Goal: Task Accomplishment & Management: Use online tool/utility

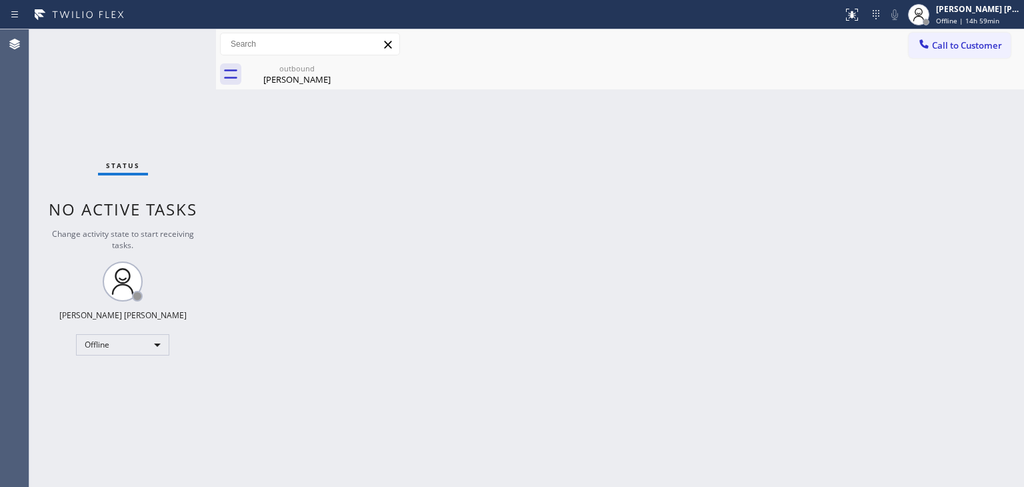
click at [1008, 233] on div "Back to Dashboard Change Sender ID Customers Technicians Select a contact Outbo…" at bounding box center [620, 257] width 808 height 457
click at [977, 21] on span "Offline | 15h" at bounding box center [956, 20] width 41 height 9
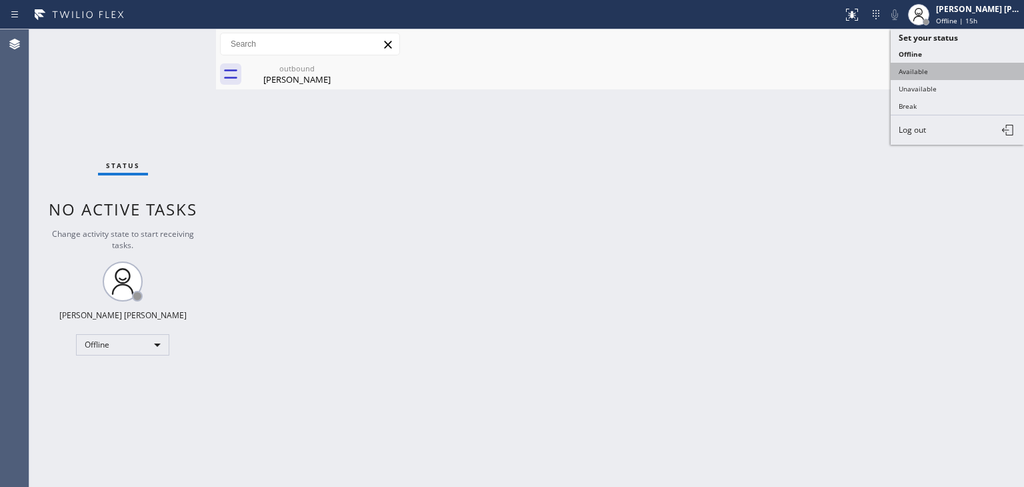
click at [943, 66] on button "Available" at bounding box center [957, 71] width 133 height 17
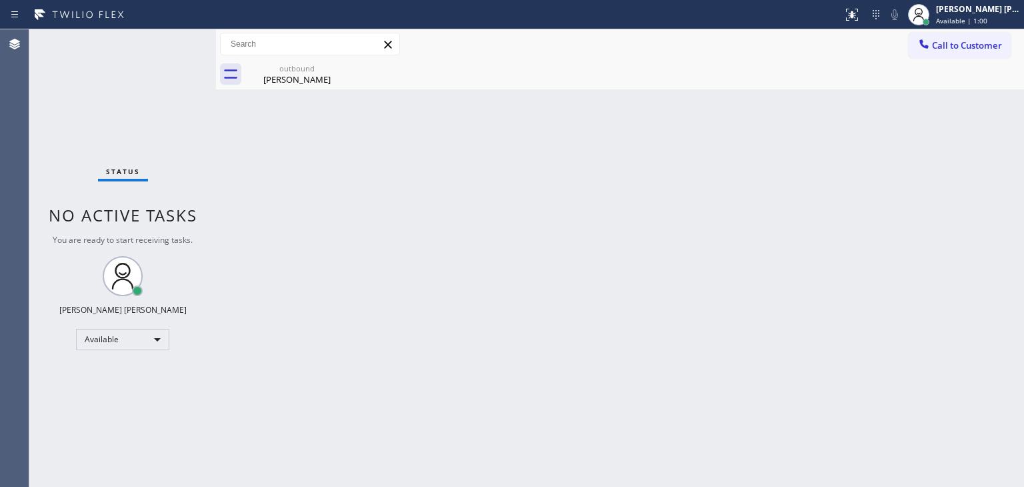
click at [168, 41] on div "Status No active tasks You are ready to start receiving tasks. [PERSON_NAME] [P…" at bounding box center [122, 257] width 187 height 457
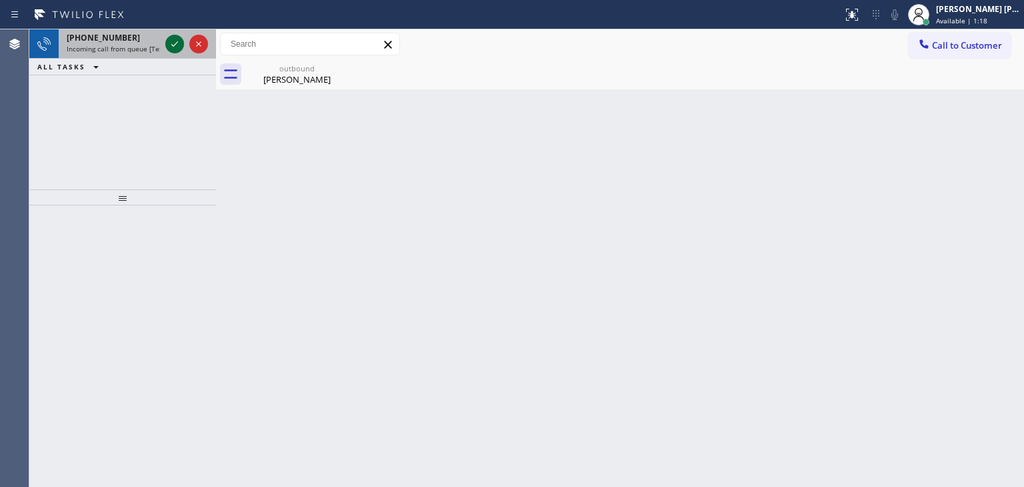
click at [181, 51] on icon at bounding box center [175, 44] width 16 height 16
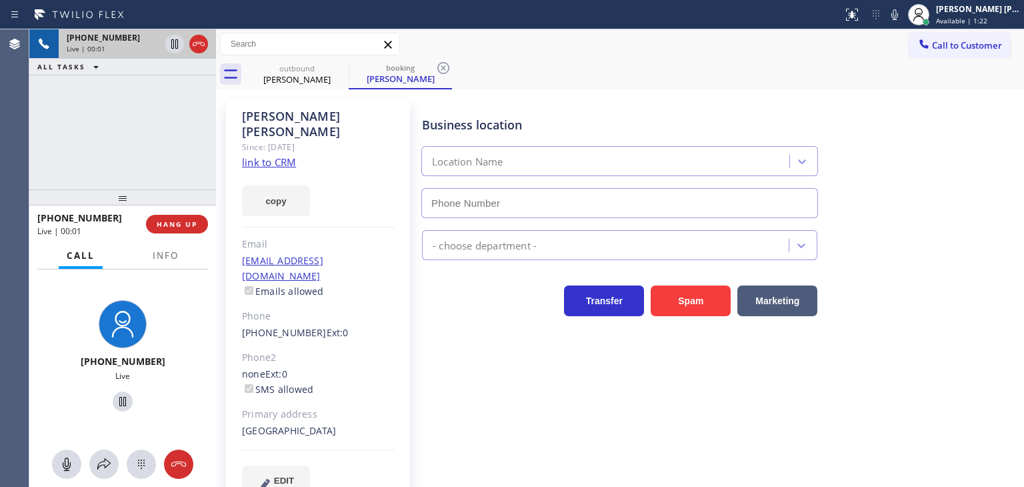
type input "[PHONE_NUMBER]"
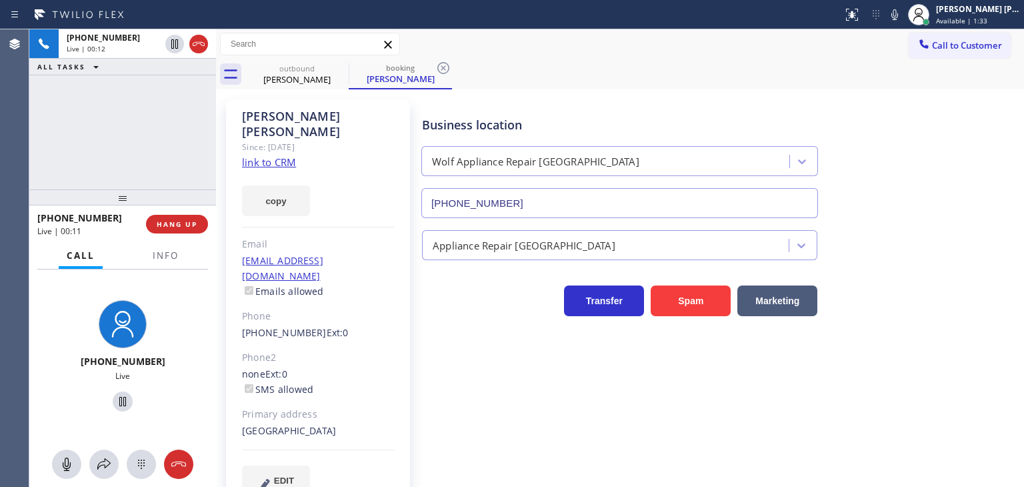
click at [277, 155] on link "link to CRM" at bounding box center [269, 161] width 54 height 13
click at [177, 86] on icon at bounding box center [175, 90] width 16 height 16
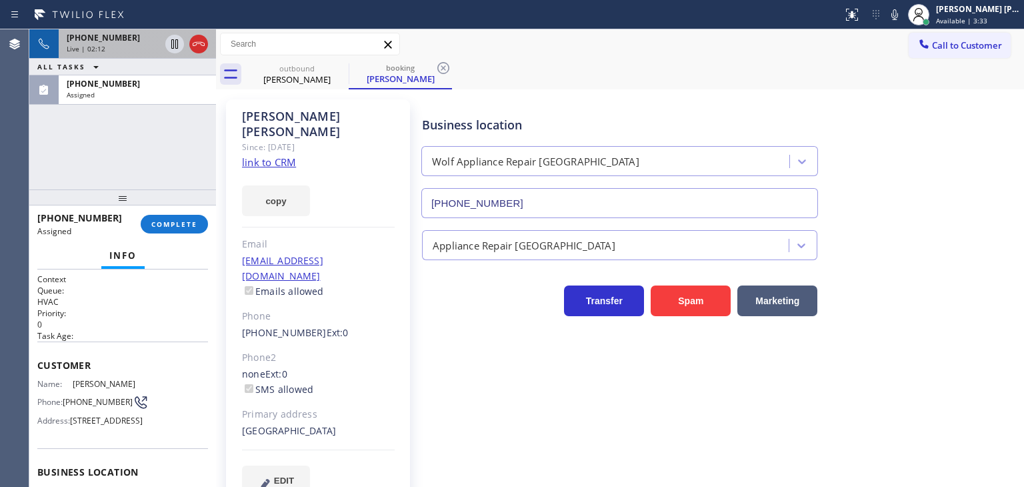
click at [120, 44] on div "Live | 02:12" at bounding box center [113, 48] width 93 height 9
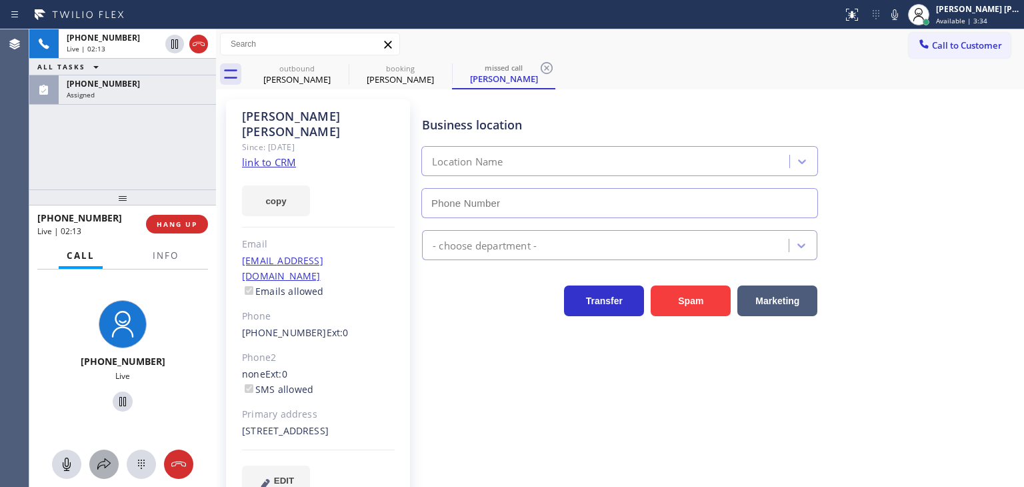
click at [96, 465] on icon at bounding box center [104, 464] width 16 height 16
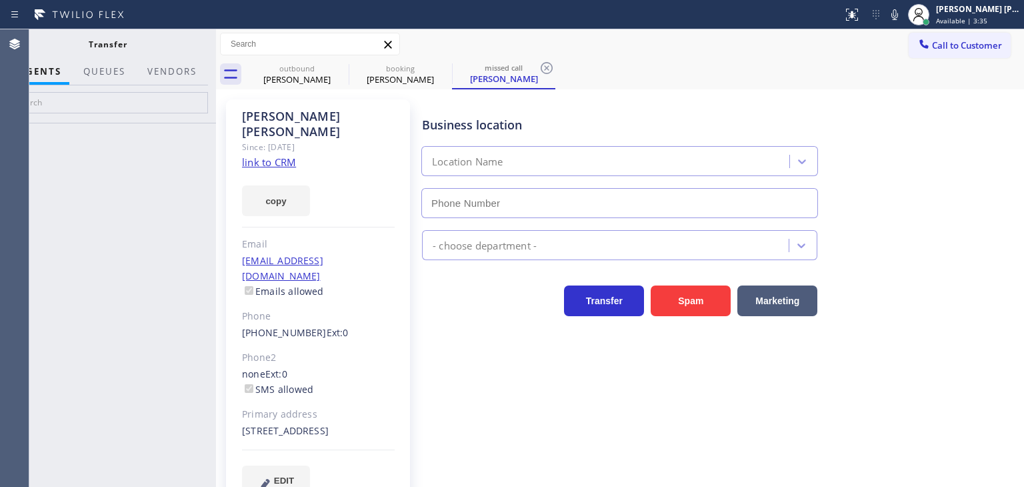
type input "[PHONE_NUMBER]"
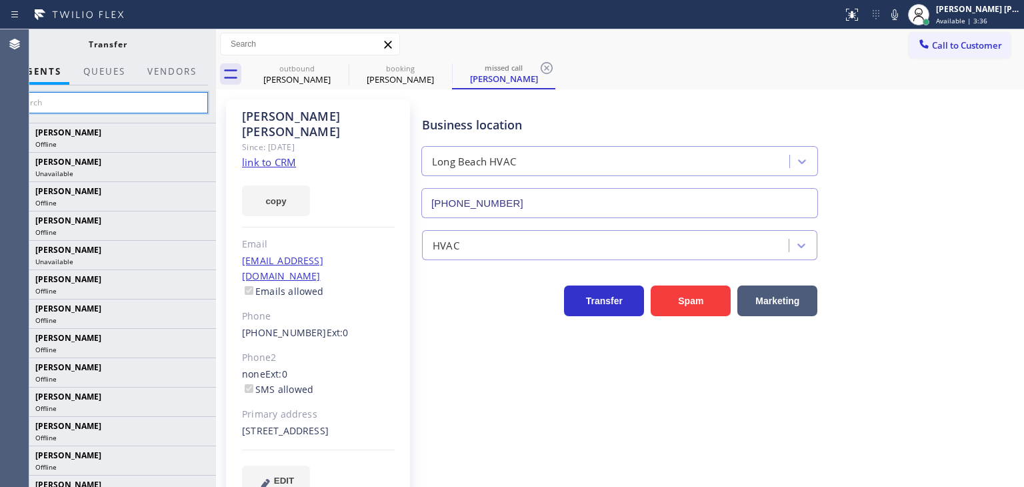
click at [145, 101] on input "text" at bounding box center [107, 102] width 201 height 21
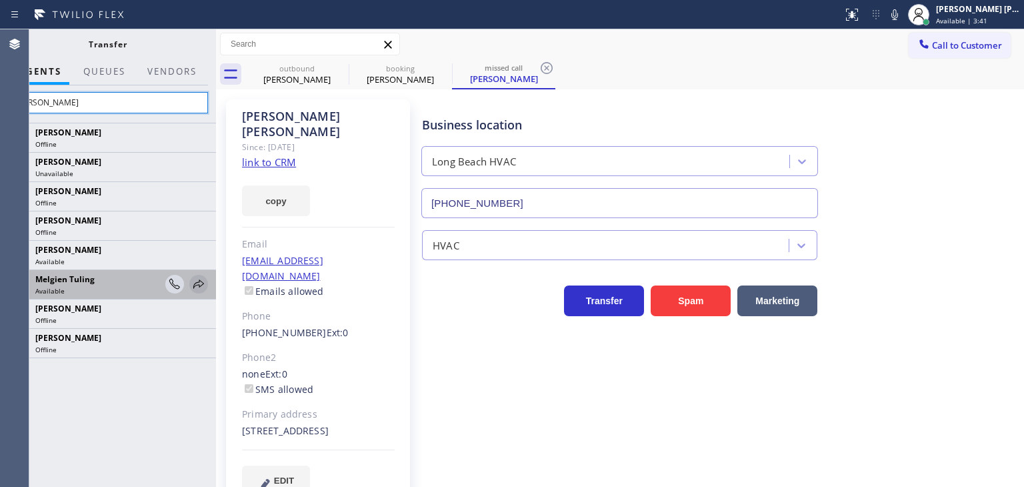
type input "[PERSON_NAME]"
click at [204, 284] on icon at bounding box center [199, 284] width 16 height 16
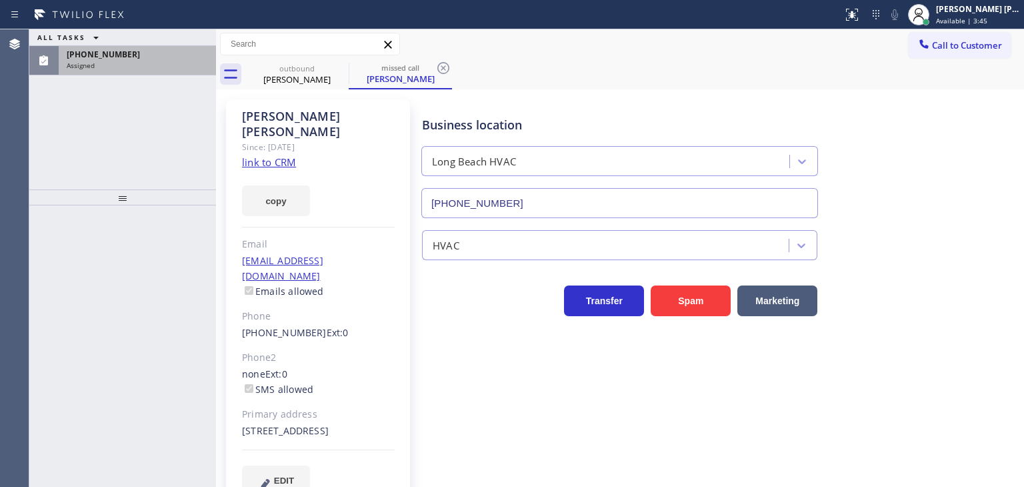
click at [167, 64] on div "Assigned" at bounding box center [137, 65] width 141 height 9
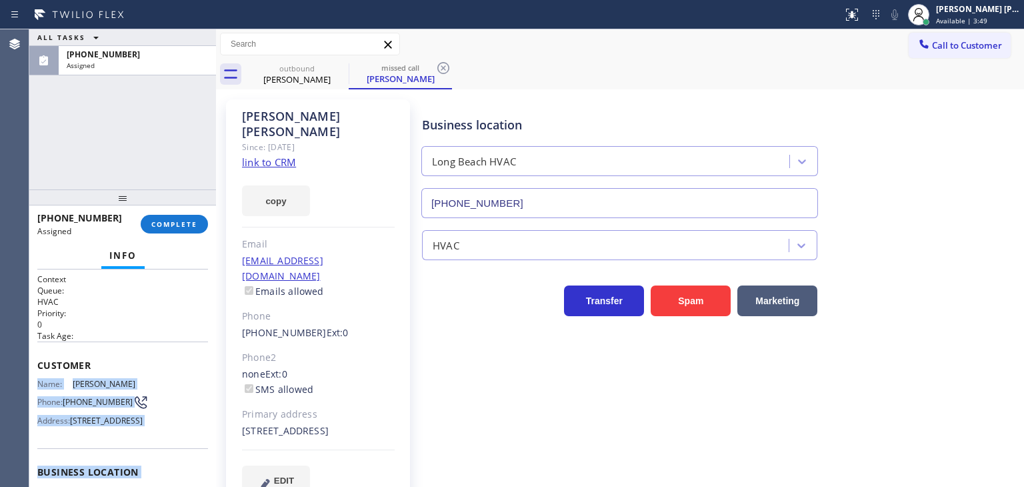
drag, startPoint x: 154, startPoint y: 438, endPoint x: 35, endPoint y: 378, distance: 133.5
click at [35, 378] on div "Context Queue: HVAC Priority: 0 Task Age: Customer Name: [PERSON_NAME] Phone: […" at bounding box center [122, 377] width 187 height 217
copy div "Name: [PERSON_NAME] Phone: [PHONE_NUMBER] Address: [STREET_ADDRESS] Business lo…"
click at [192, 219] on span "COMPLETE" at bounding box center [174, 223] width 46 height 9
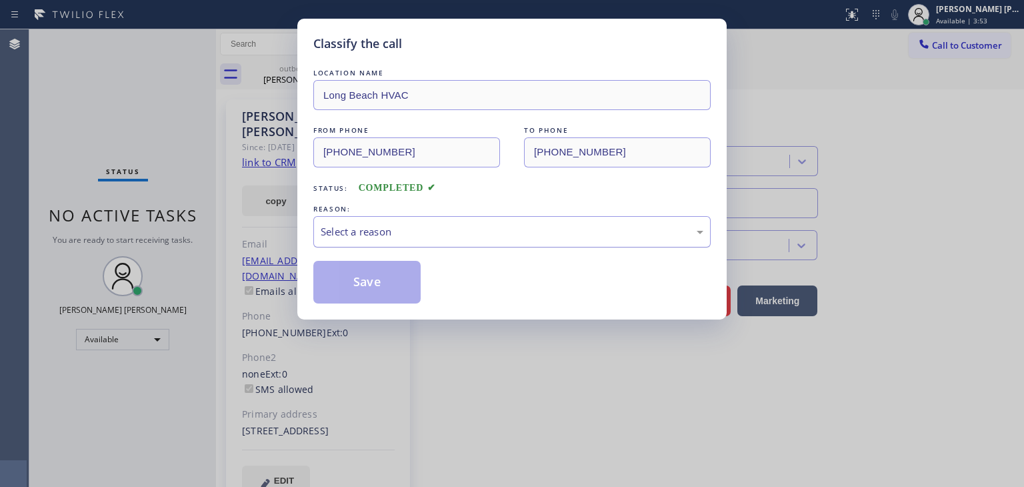
click at [352, 228] on div "Select a reason" at bounding box center [512, 231] width 383 height 15
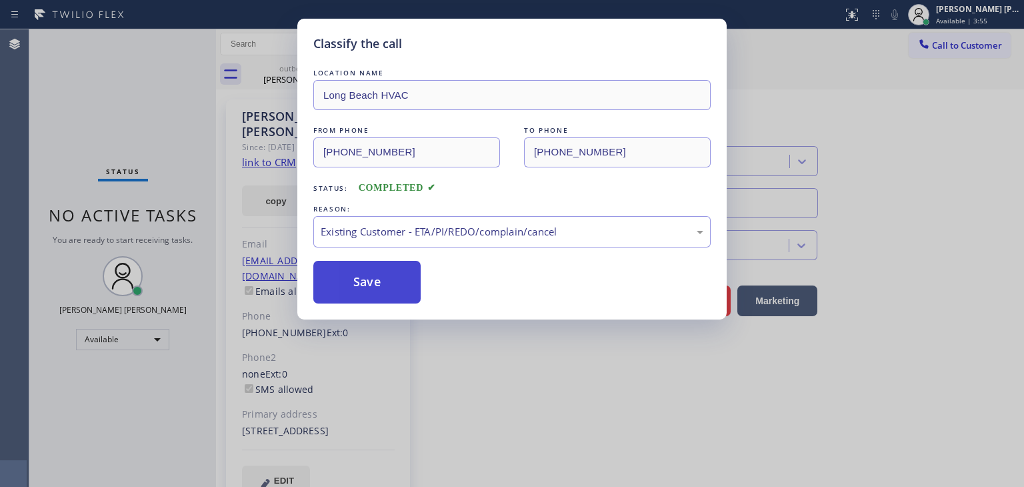
click at [373, 290] on button "Save" at bounding box center [366, 282] width 107 height 43
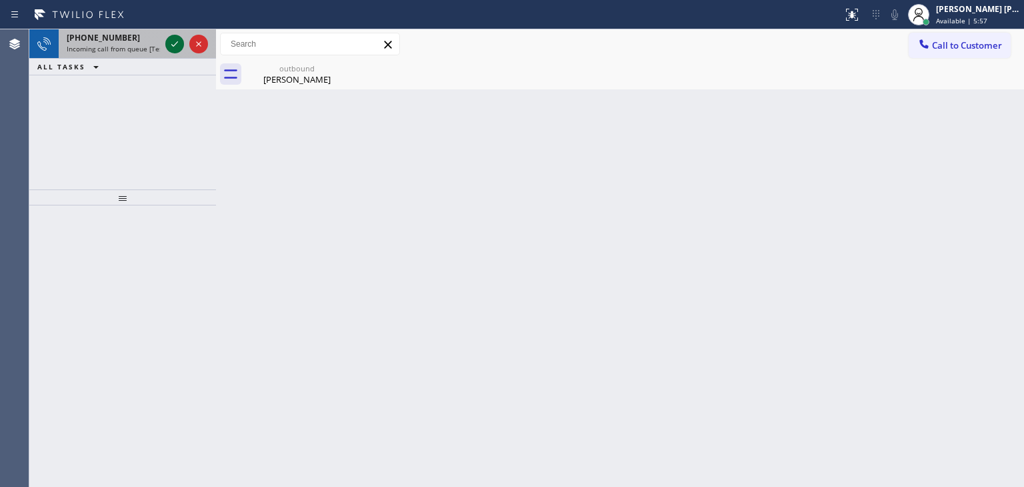
click at [179, 43] on icon at bounding box center [175, 44] width 16 height 16
click at [179, 45] on icon at bounding box center [175, 44] width 16 height 16
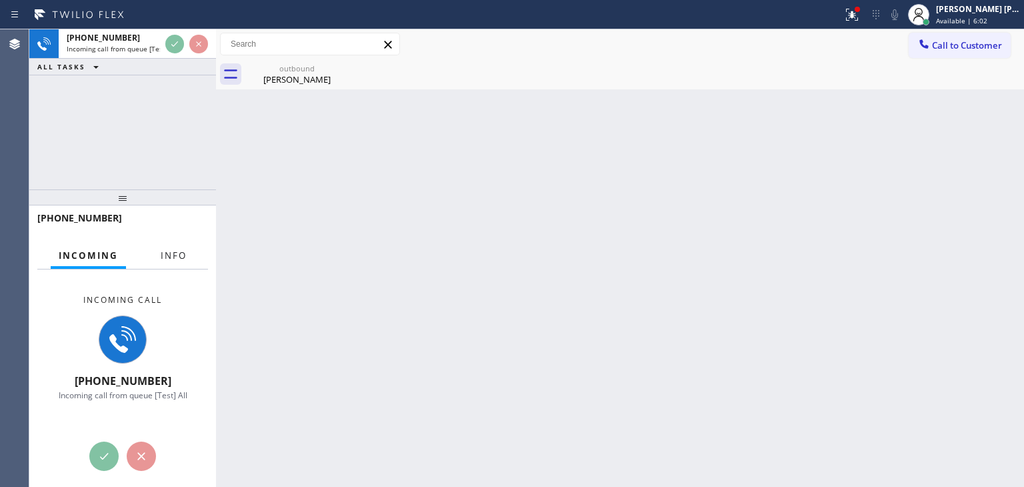
click at [181, 256] on span "Info" at bounding box center [174, 255] width 26 height 12
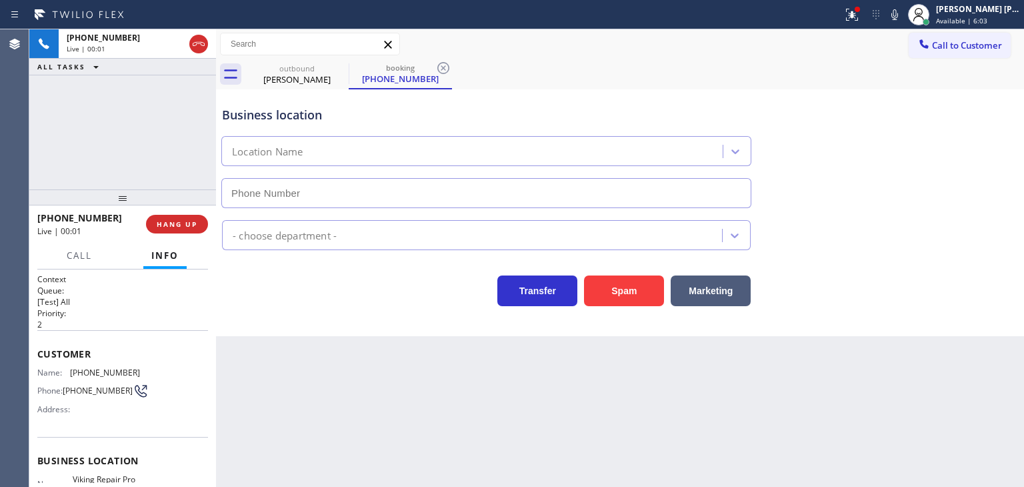
scroll to position [67, 0]
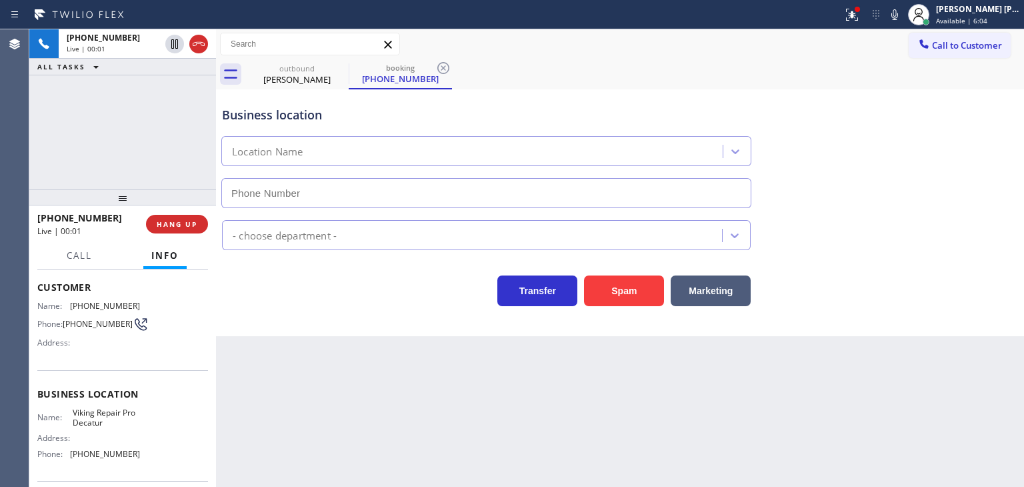
type input "[PHONE_NUMBER]"
click at [200, 225] on button "HANG UP" at bounding box center [177, 224] width 62 height 19
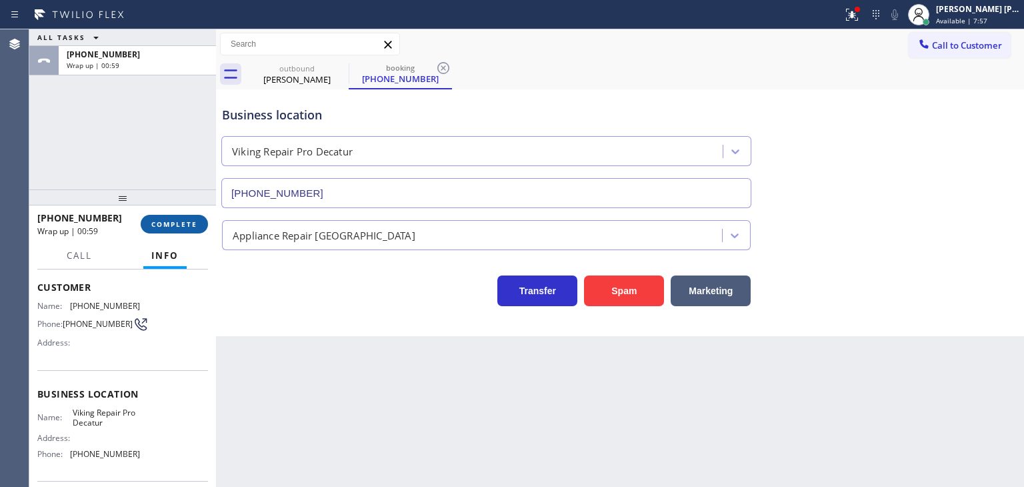
click at [188, 220] on span "COMPLETE" at bounding box center [174, 223] width 46 height 9
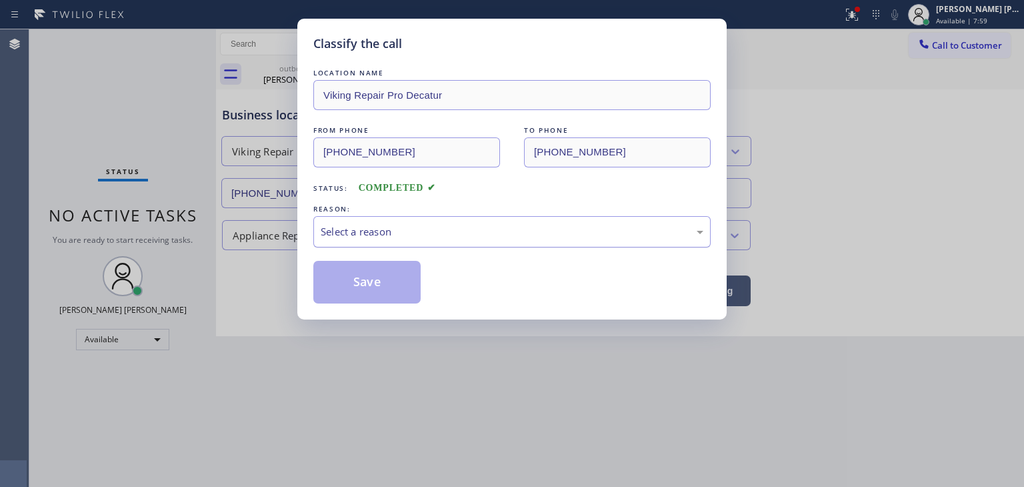
click at [381, 229] on div "Select a reason" at bounding box center [512, 231] width 383 height 15
click at [381, 275] on button "Save" at bounding box center [366, 282] width 107 height 43
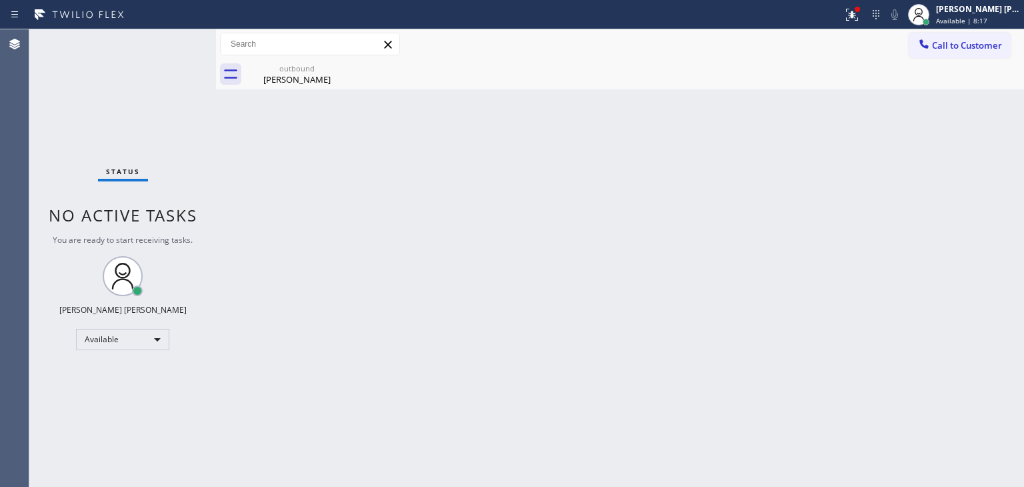
click at [173, 43] on div "Status No active tasks You are ready to start receiving tasks. [PERSON_NAME] [P…" at bounding box center [122, 257] width 187 height 457
click at [176, 37] on div "Status No active tasks You are ready to start receiving tasks. [PERSON_NAME] [P…" at bounding box center [122, 257] width 187 height 457
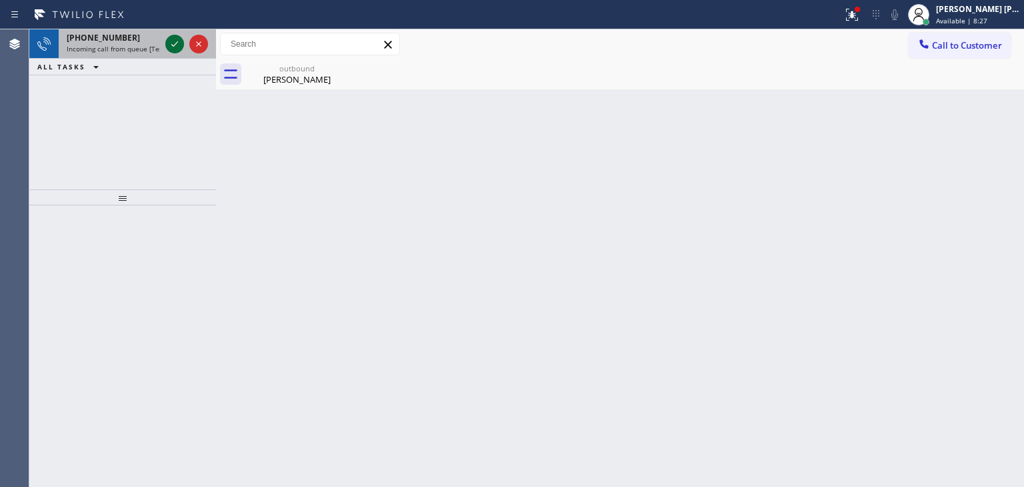
click at [177, 43] on icon at bounding box center [175, 44] width 16 height 16
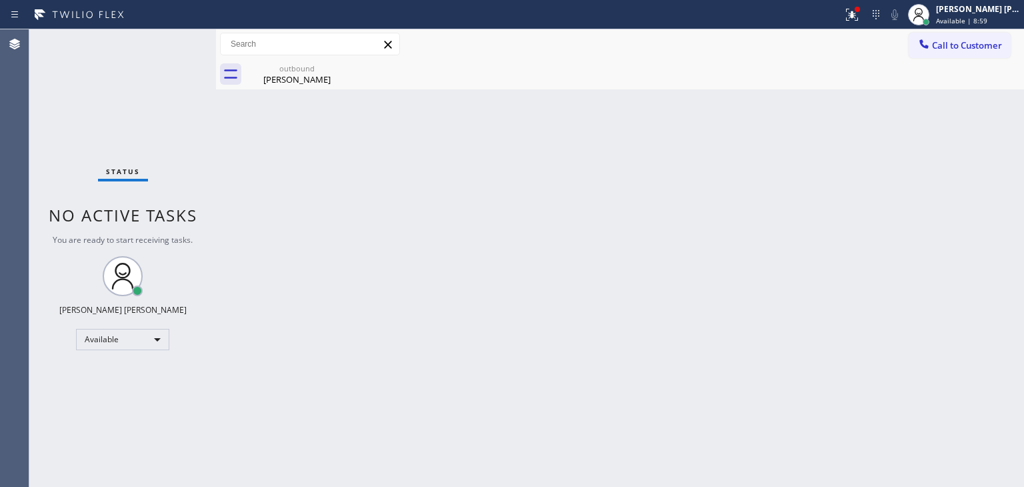
click at [173, 39] on div "Status No active tasks You are ready to start receiving tasks. [PERSON_NAME] [P…" at bounding box center [122, 257] width 187 height 457
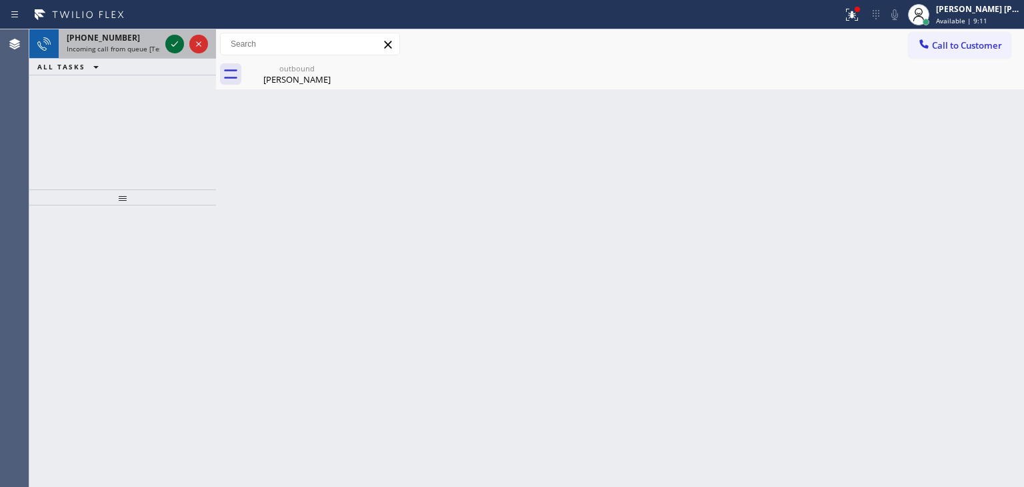
click at [176, 36] on icon at bounding box center [175, 44] width 16 height 16
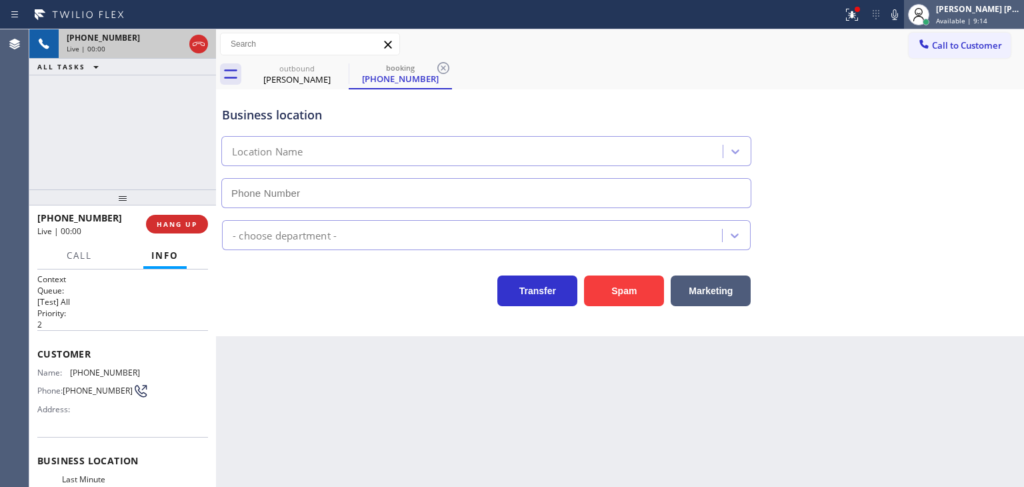
type input "[PHONE_NUMBER]"
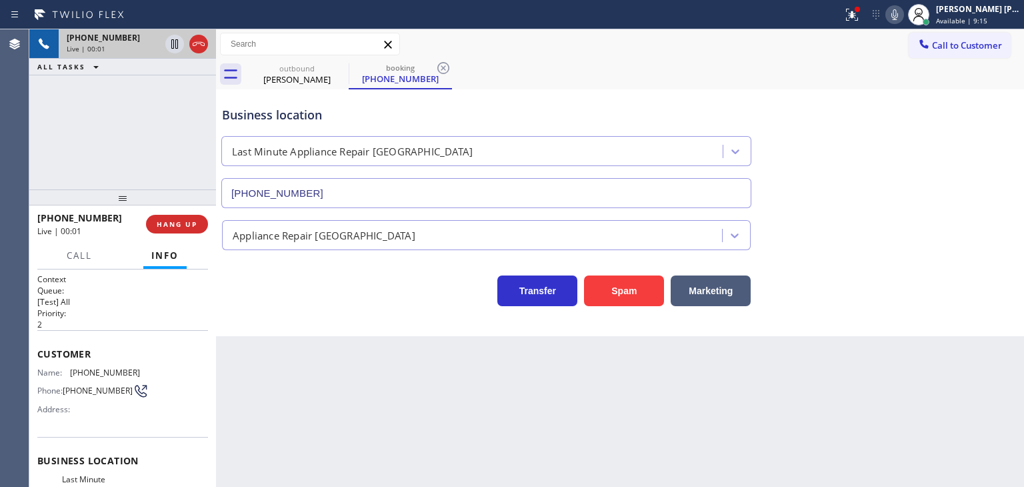
click at [903, 20] on icon at bounding box center [895, 15] width 16 height 16
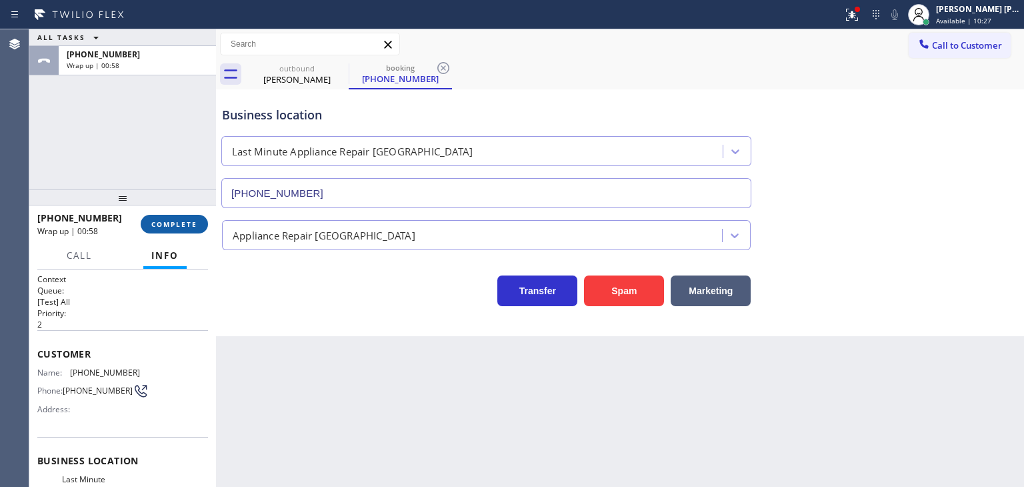
click at [179, 219] on button "COMPLETE" at bounding box center [174, 224] width 67 height 19
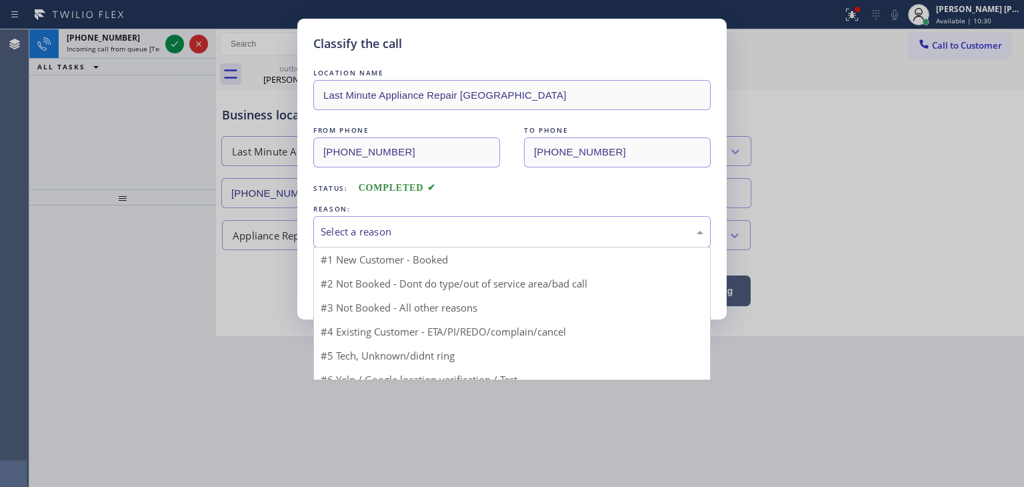
click at [392, 220] on div "Select a reason" at bounding box center [511, 231] width 397 height 31
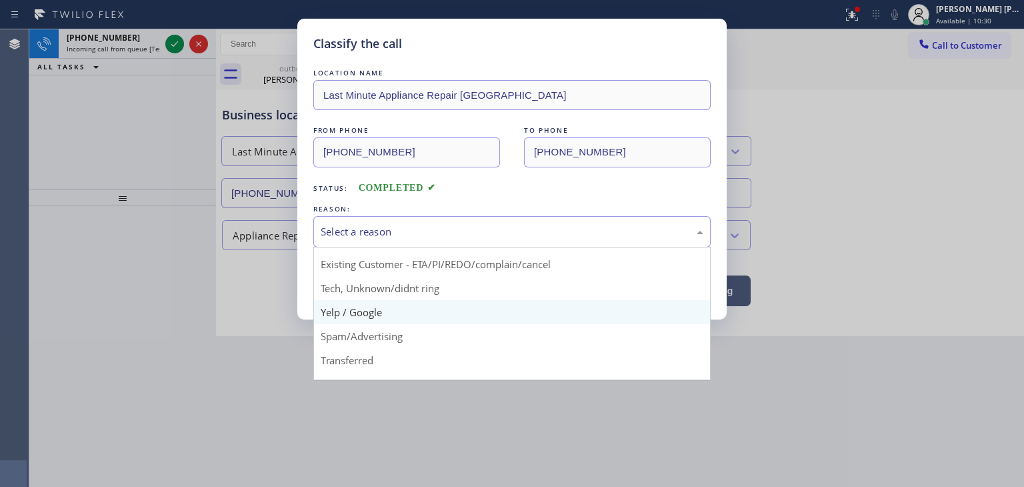
scroll to position [67, 0]
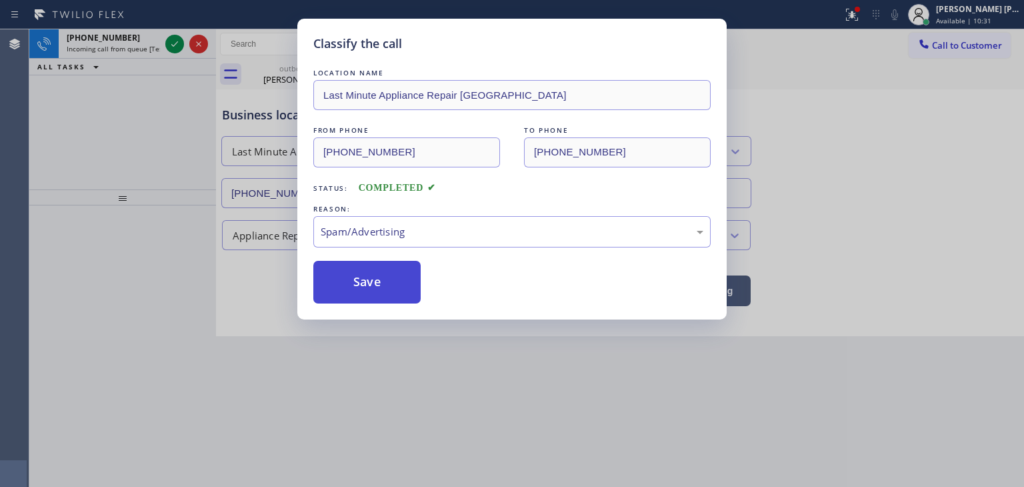
click at [363, 279] on button "Save" at bounding box center [366, 282] width 107 height 43
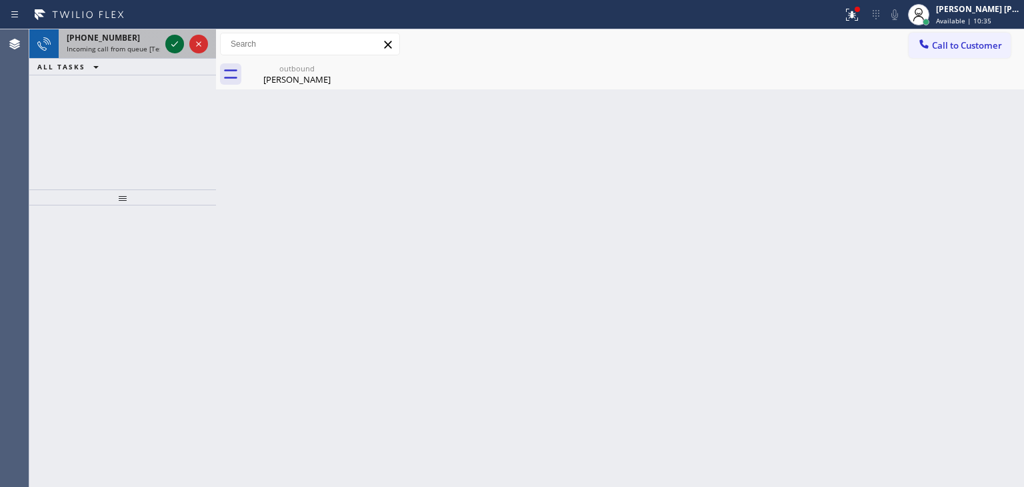
click at [171, 45] on icon at bounding box center [174, 43] width 7 height 5
click at [169, 45] on icon at bounding box center [175, 44] width 16 height 16
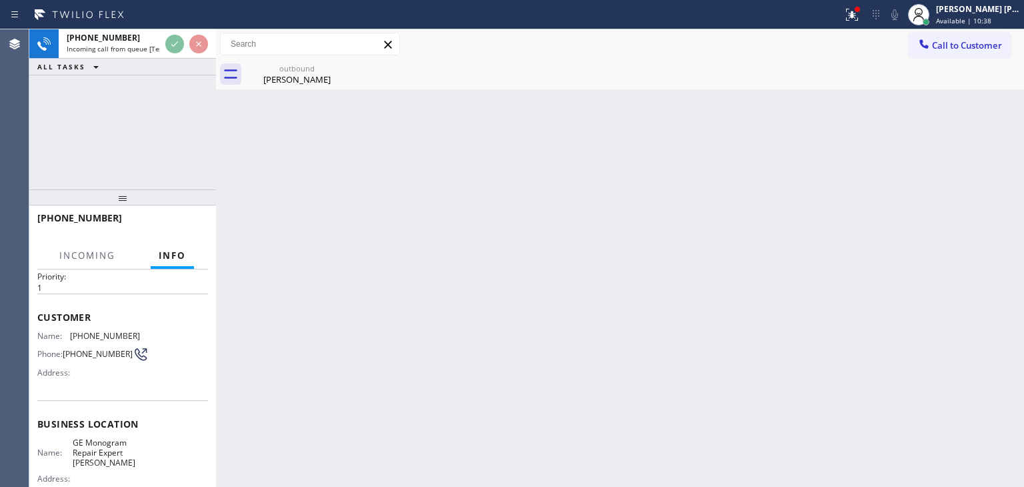
scroll to position [67, 0]
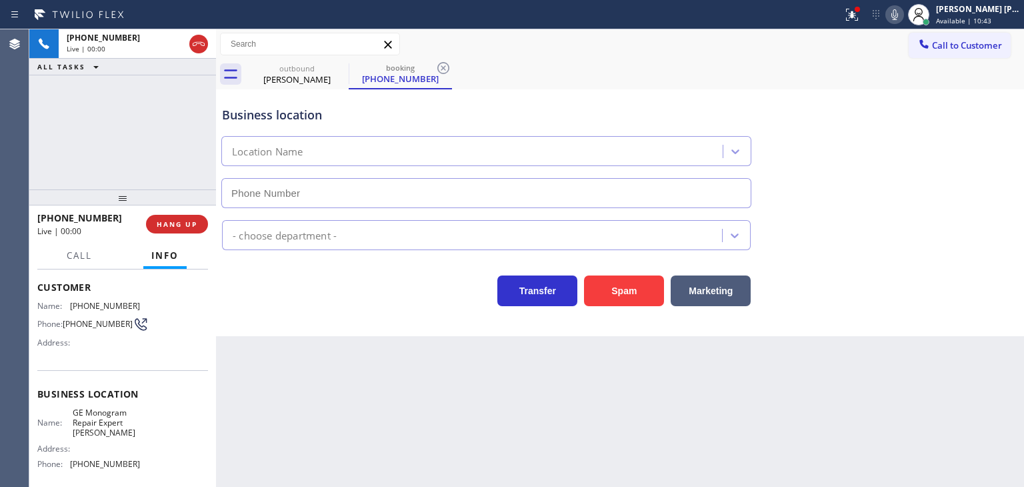
type input "[PHONE_NUMBER]"
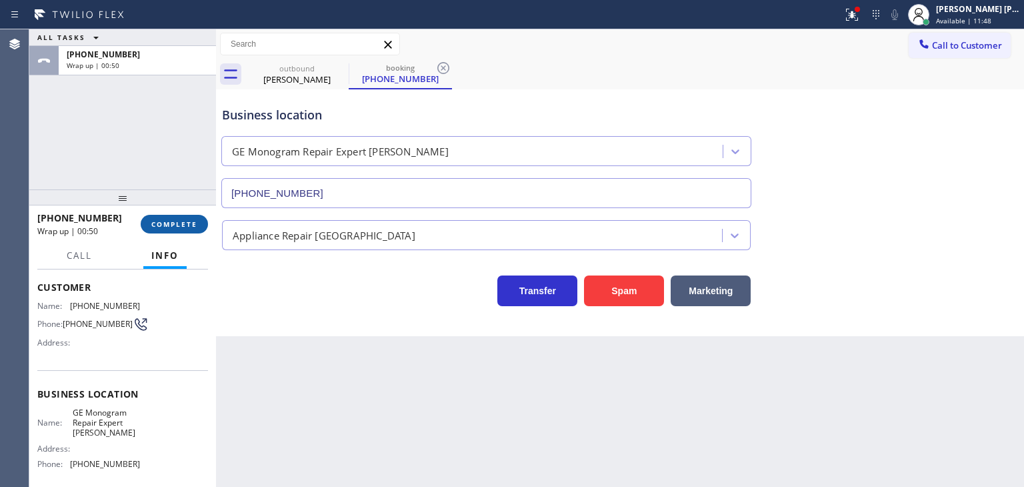
click at [183, 227] on span "COMPLETE" at bounding box center [174, 223] width 46 height 9
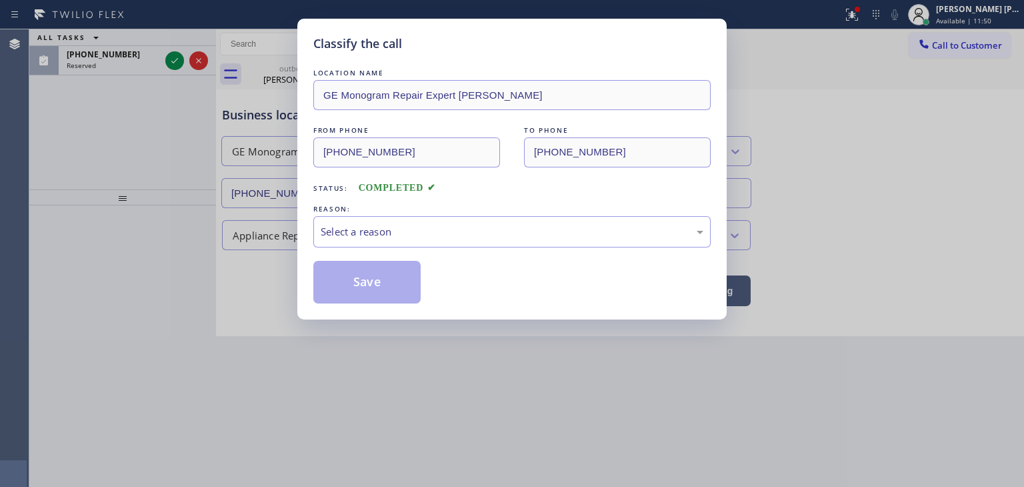
click at [176, 60] on div "Classify the call LOCATION NAME GE Monogram Repair Expert [PERSON_NAME] FROM PH…" at bounding box center [512, 243] width 1024 height 487
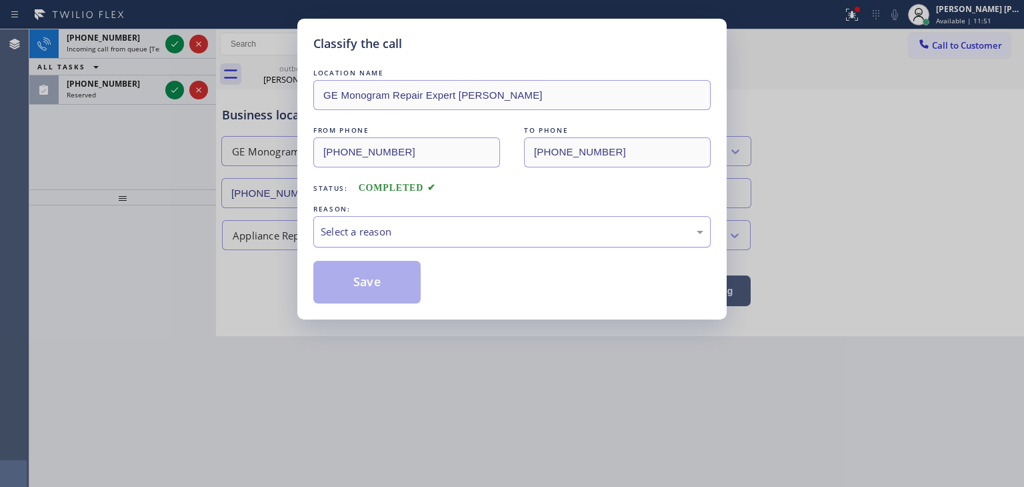
click at [364, 243] on div "Select a reason" at bounding box center [511, 231] width 397 height 31
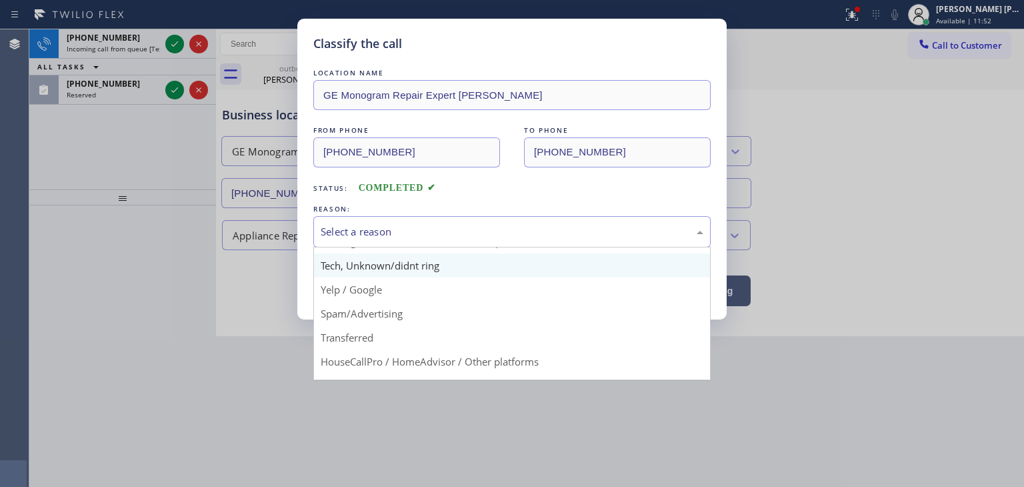
scroll to position [67, 0]
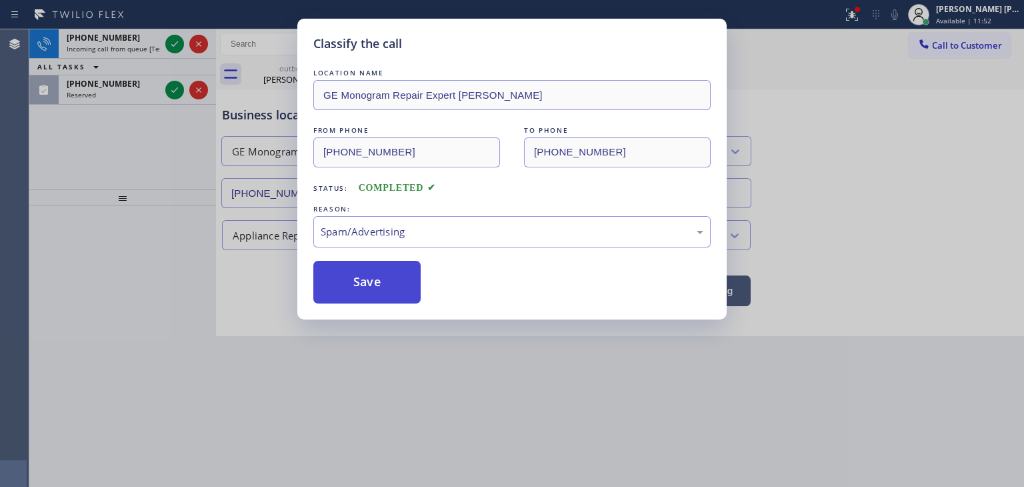
click at [371, 281] on button "Save" at bounding box center [366, 282] width 107 height 43
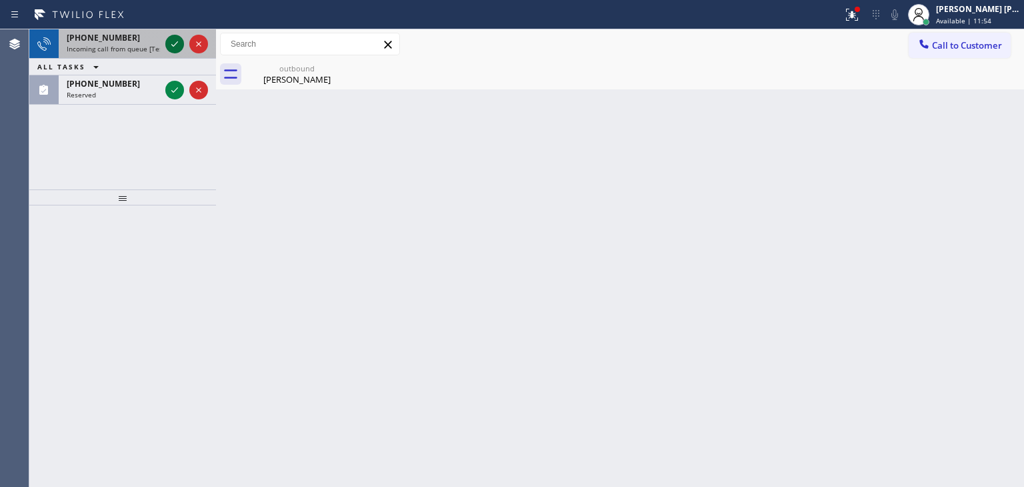
click at [171, 43] on icon at bounding box center [175, 44] width 16 height 16
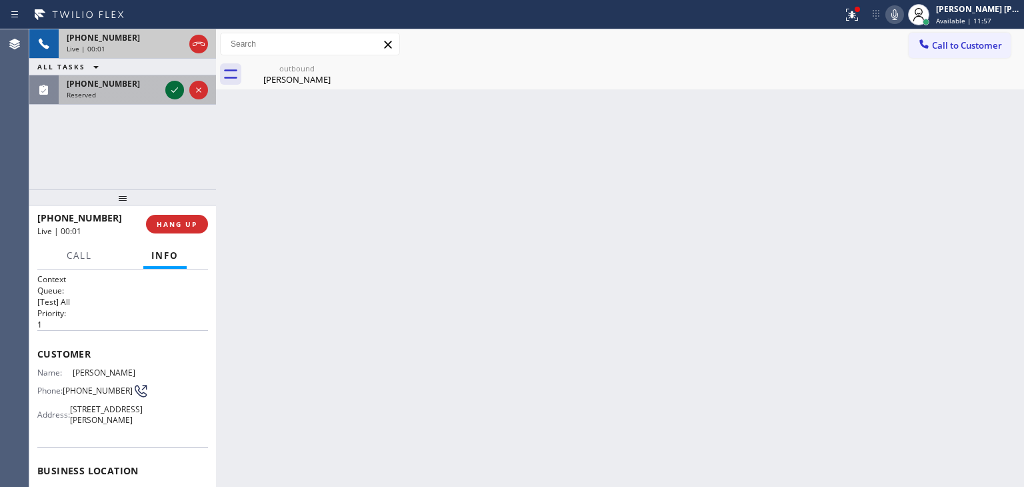
click at [173, 92] on icon at bounding box center [174, 89] width 7 height 5
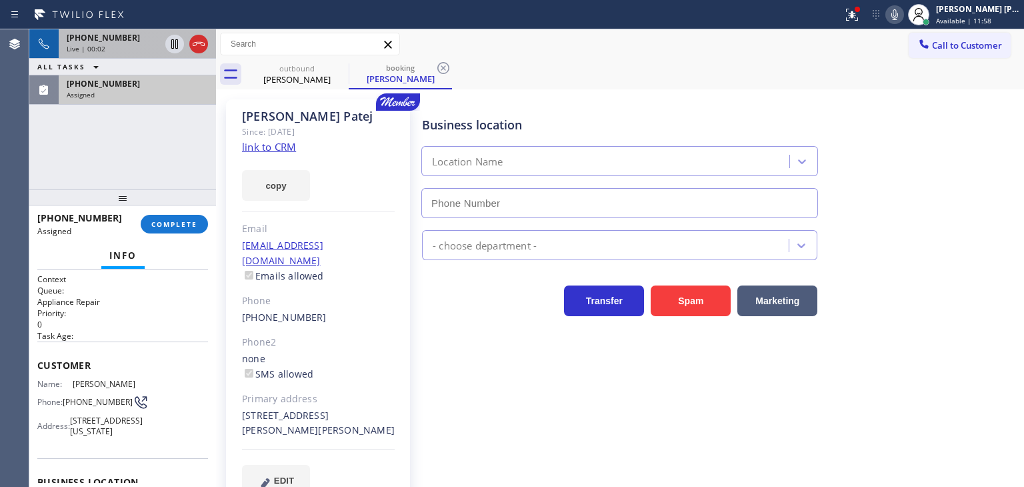
type input "[PHONE_NUMBER]"
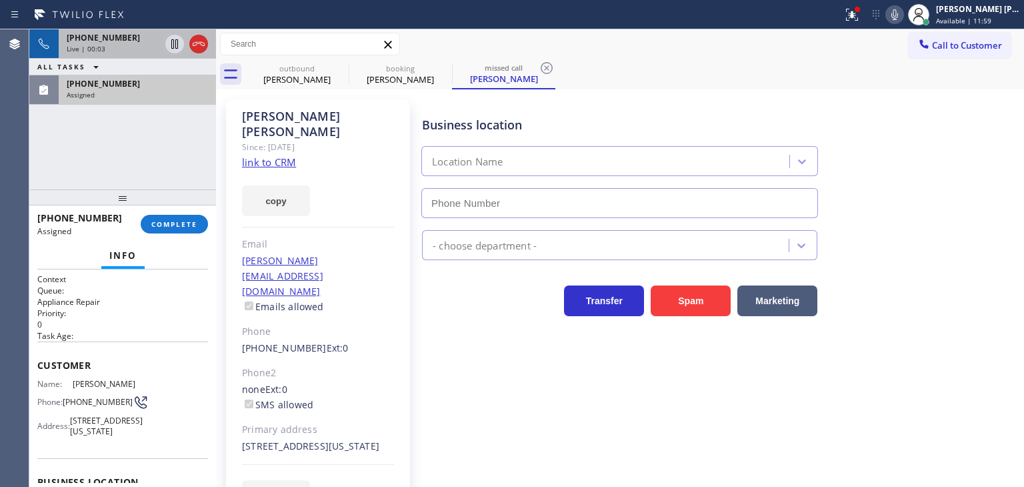
click at [137, 47] on div "Live | 00:03" at bounding box center [113, 48] width 93 height 9
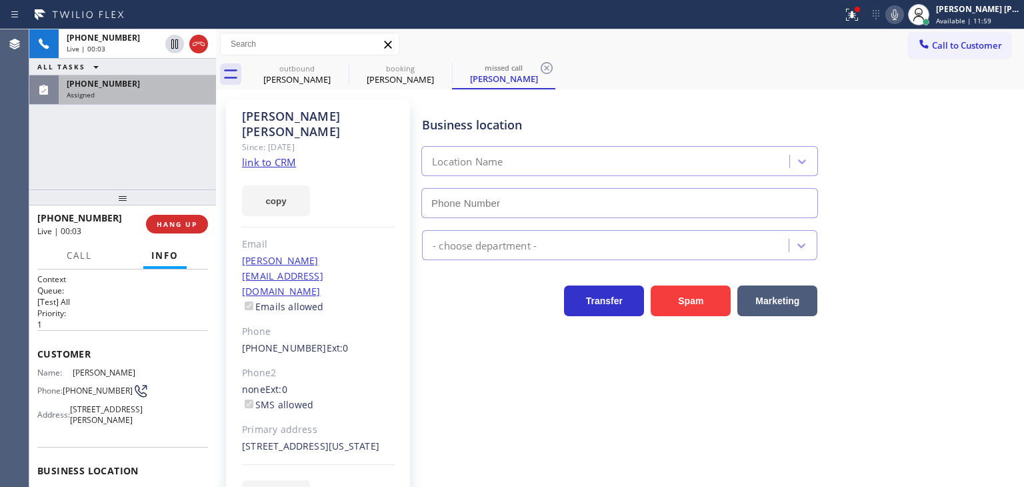
type input "[PHONE_NUMBER]"
click at [119, 84] on span "[PHONE_NUMBER]" at bounding box center [103, 83] width 73 height 11
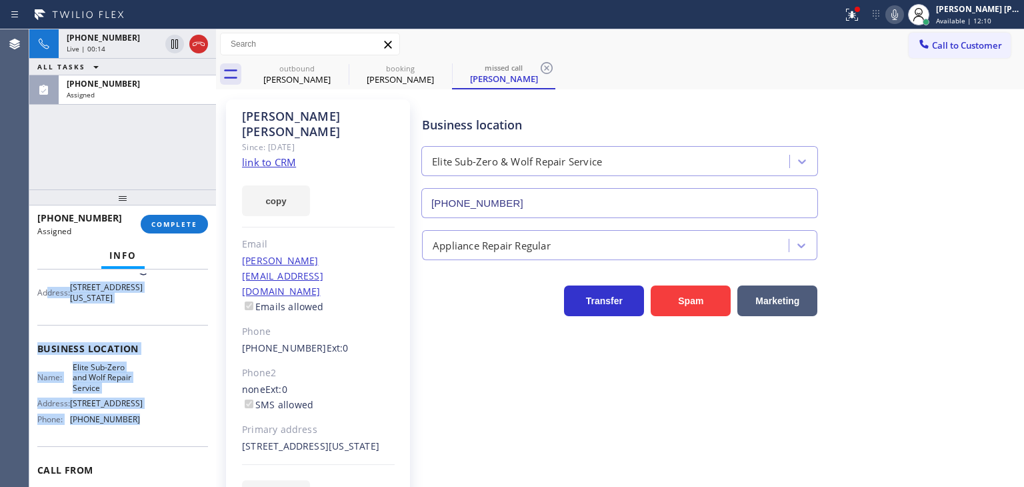
scroll to position [67, 0]
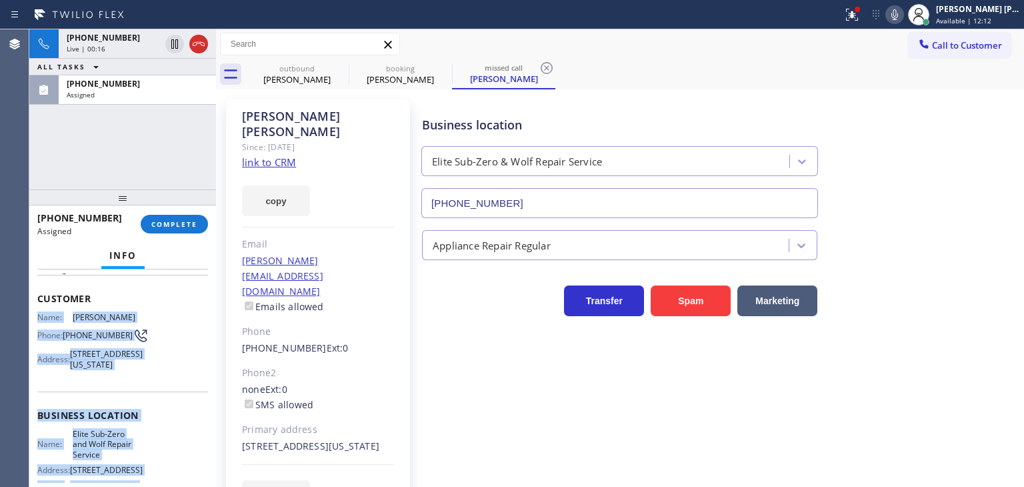
drag, startPoint x: 145, startPoint y: 367, endPoint x: 36, endPoint y: 310, distance: 122.5
click at [36, 310] on div "Context Queue: Appliance Repair Priority: 0 Task Age: Customer Name: [PERSON_NA…" at bounding box center [122, 377] width 187 height 217
copy div "Name: [PERSON_NAME] Phone: [PHONE_NUMBER] Address: [STREET_ADDRESS][US_STATE] B…"
click at [162, 228] on span "COMPLETE" at bounding box center [174, 223] width 46 height 9
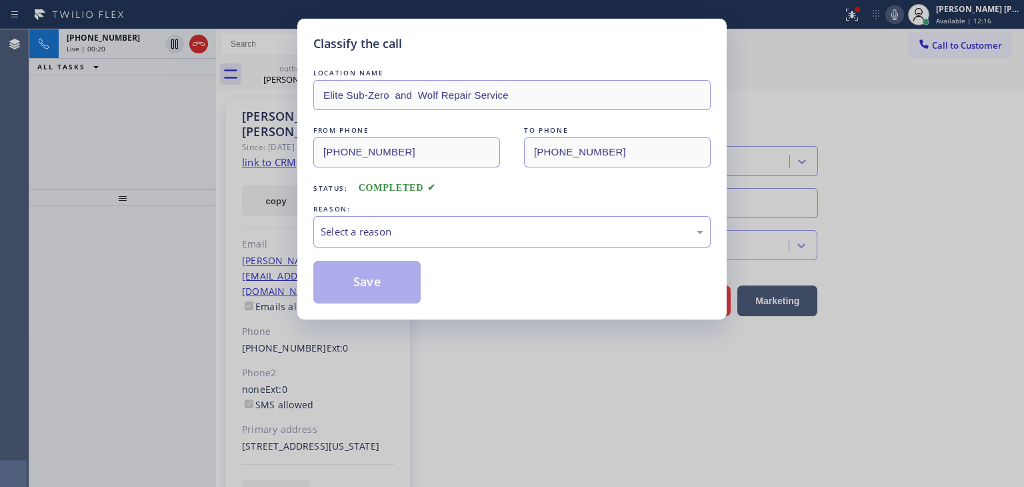
drag, startPoint x: 427, startPoint y: 222, endPoint x: 423, endPoint y: 229, distance: 8.1
click at [427, 222] on div "Select a reason" at bounding box center [511, 231] width 397 height 31
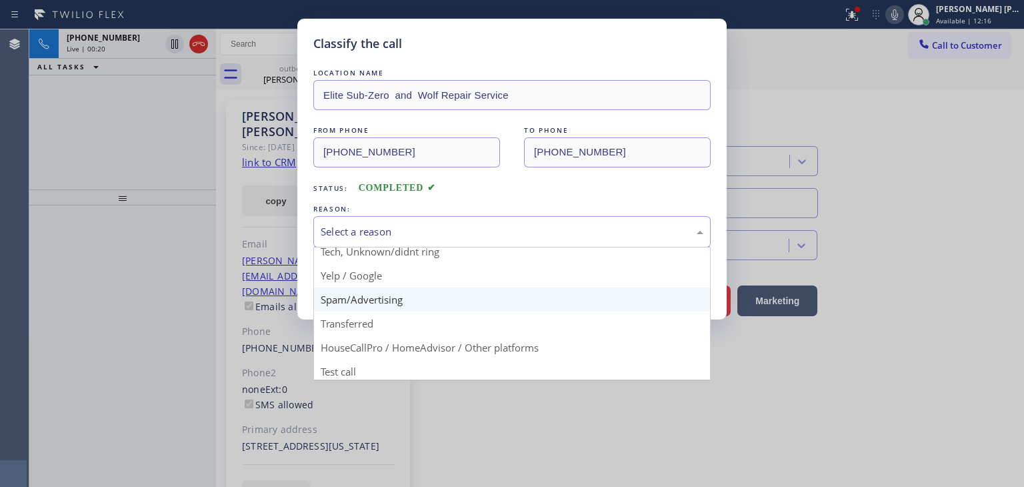
scroll to position [83, 0]
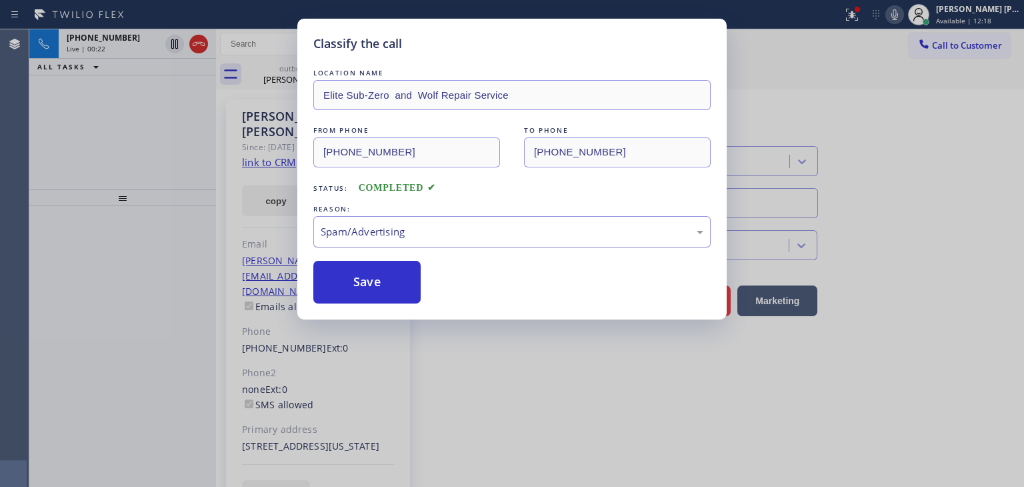
click at [399, 235] on div "Spam/Advertising" at bounding box center [512, 231] width 383 height 15
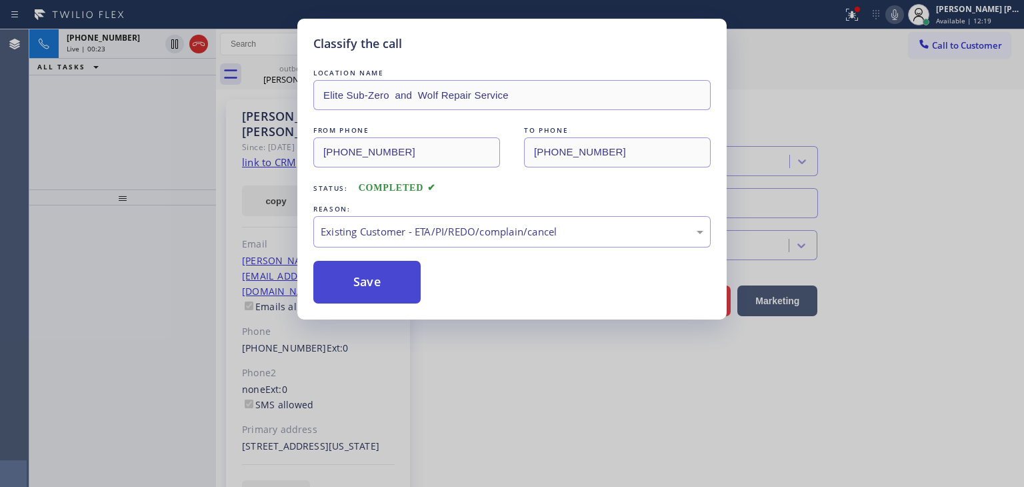
click at [381, 286] on button "Save" at bounding box center [366, 282] width 107 height 43
type input "[PHONE_NUMBER]"
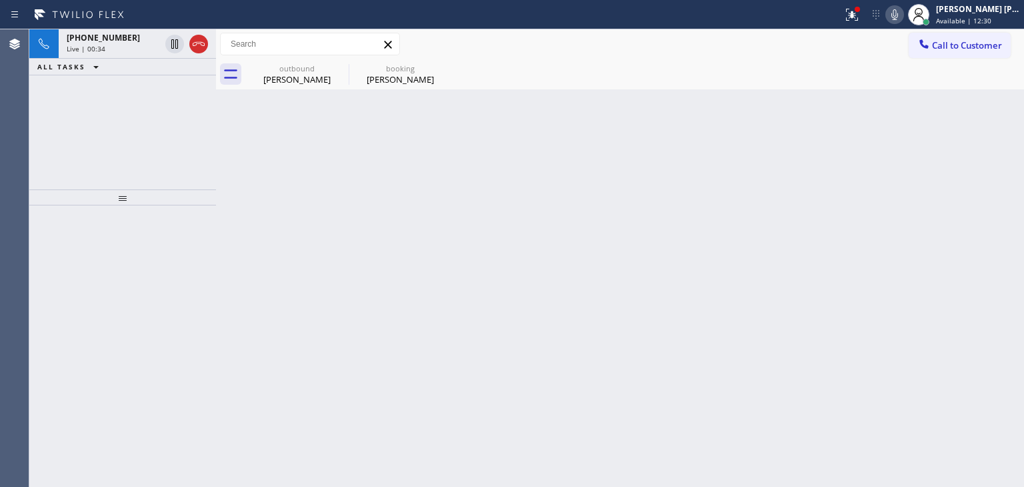
drag, startPoint x: 89, startPoint y: 49, endPoint x: 334, endPoint y: 91, distance: 248.3
click at [89, 49] on span "Live | 00:34" at bounding box center [86, 48] width 39 height 9
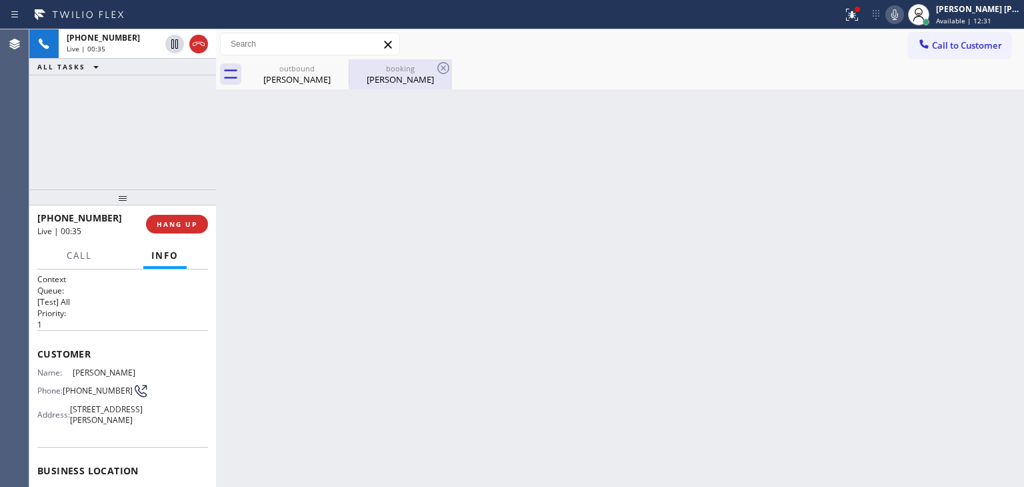
click at [391, 76] on div "[PERSON_NAME]" at bounding box center [400, 79] width 101 height 12
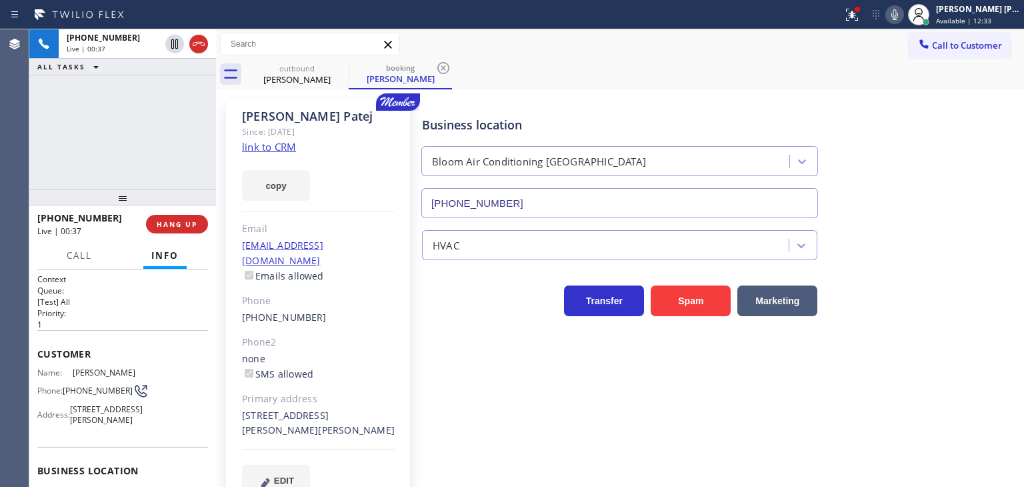
click at [275, 145] on link "link to CRM" at bounding box center [269, 146] width 54 height 13
click at [903, 19] on icon at bounding box center [895, 15] width 16 height 16
click at [979, 25] on span "Available | 12:48" at bounding box center [963, 20] width 55 height 9
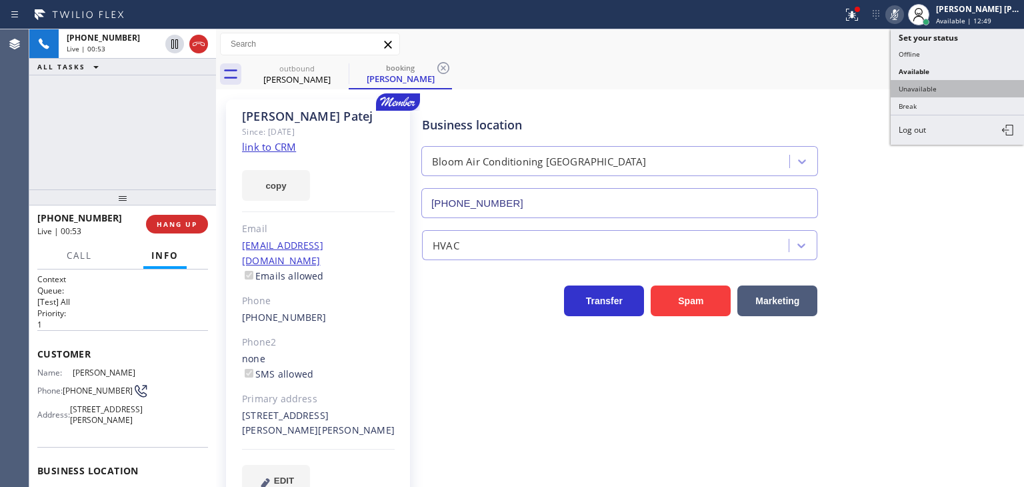
click at [945, 88] on button "Unavailable" at bounding box center [957, 88] width 133 height 17
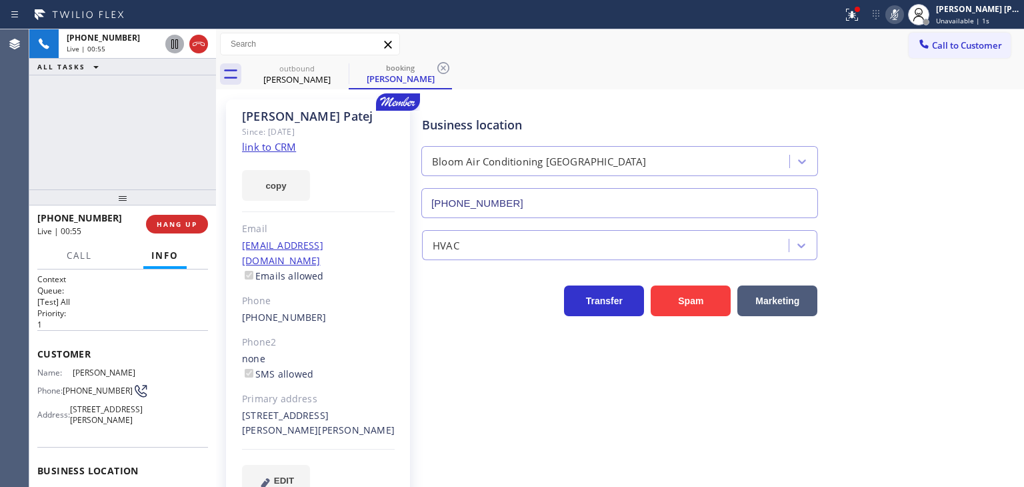
click at [177, 47] on icon at bounding box center [174, 43] width 7 height 9
drag, startPoint x: 980, startPoint y: 14, endPoint x: 947, endPoint y: 15, distance: 33.3
click at [980, 14] on div "[PERSON_NAME] [PERSON_NAME]" at bounding box center [978, 8] width 84 height 11
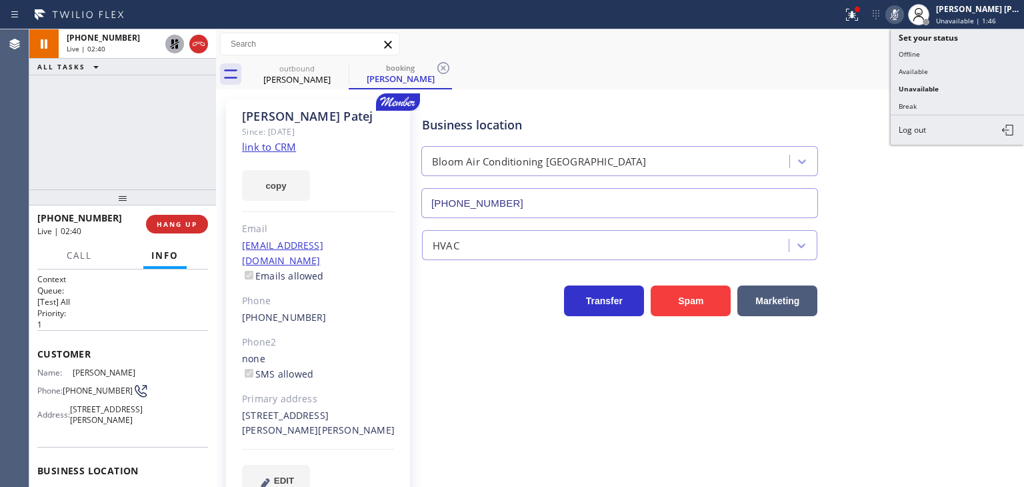
click at [903, 13] on icon at bounding box center [895, 15] width 16 height 16
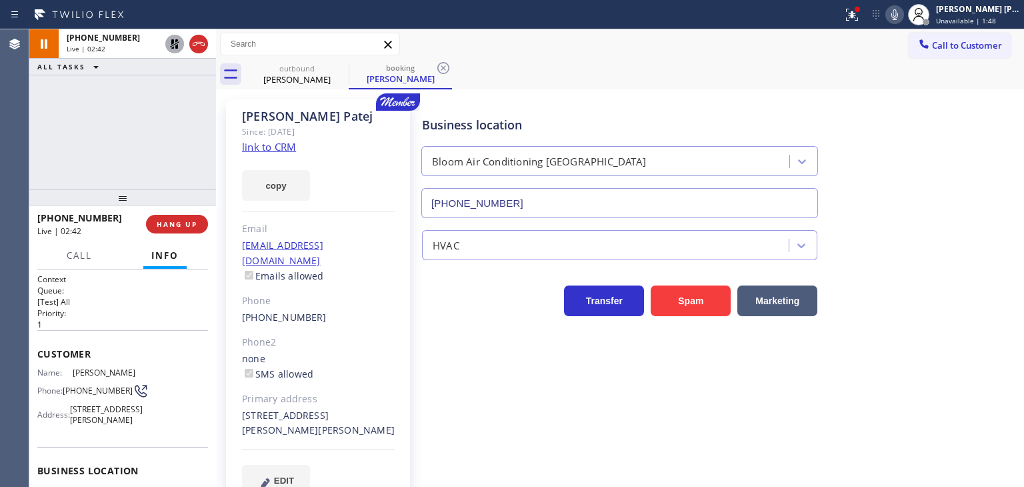
click at [175, 38] on icon at bounding box center [175, 44] width 16 height 16
click at [860, 16] on icon at bounding box center [852, 15] width 16 height 16
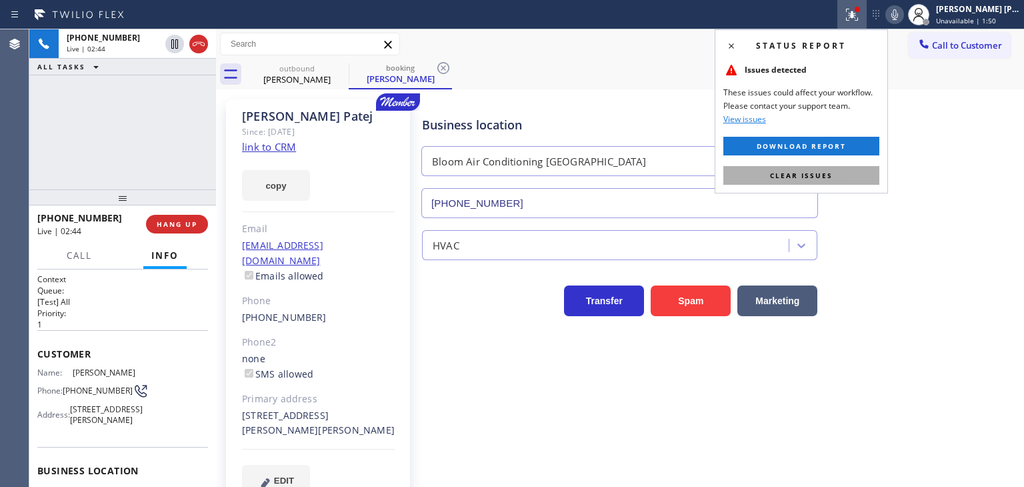
click at [841, 174] on button "Clear issues" at bounding box center [801, 175] width 156 height 19
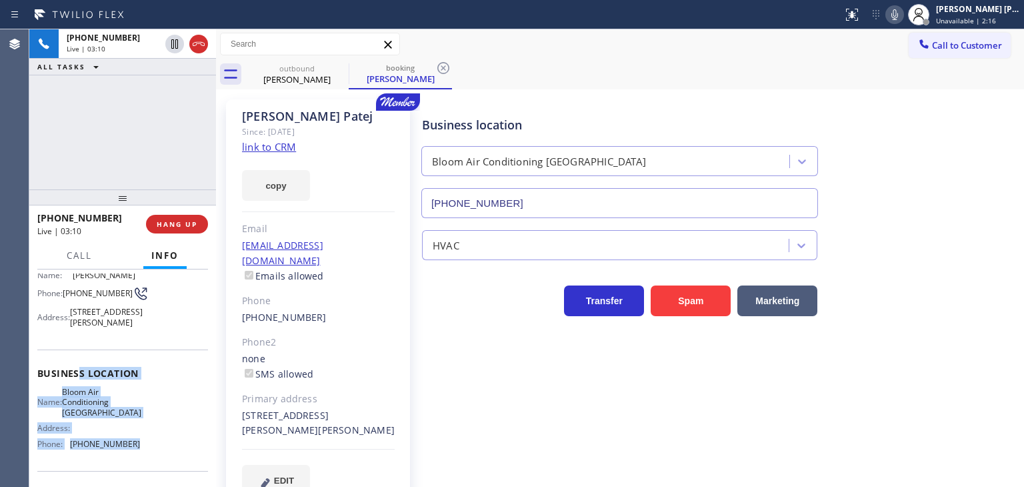
scroll to position [67, 0]
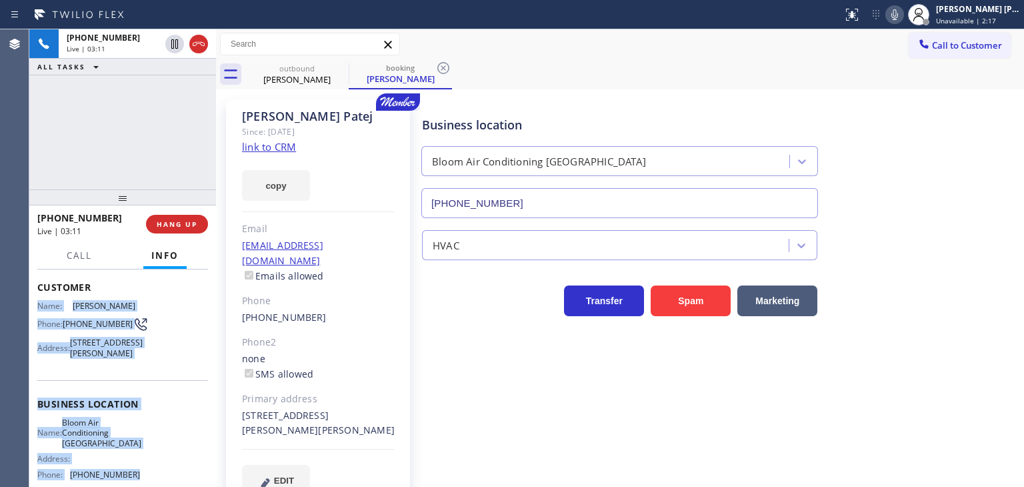
drag, startPoint x: 149, startPoint y: 423, endPoint x: 36, endPoint y: 307, distance: 161.2
click at [36, 307] on div "Context Queue: [Test] All Priority: 1 Customer Name: [PERSON_NAME] Phone: [PHON…" at bounding box center [122, 377] width 187 height 217
copy div "Name: [PERSON_NAME] Phone: [PHONE_NUMBER] Address: [STREET_ADDRESS][PERSON_NAME…"
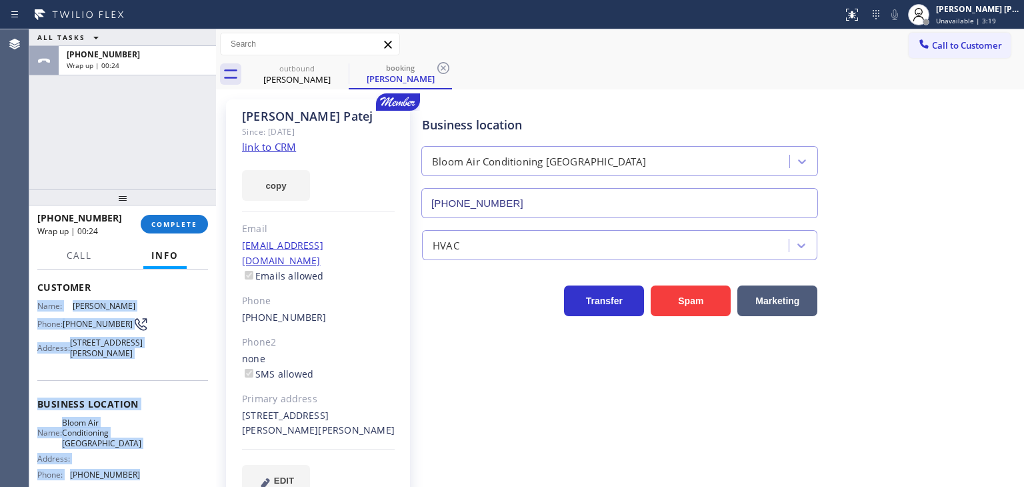
drag, startPoint x: 179, startPoint y: 222, endPoint x: 191, endPoint y: 210, distance: 17.4
click at [179, 222] on span "COMPLETE" at bounding box center [174, 223] width 46 height 9
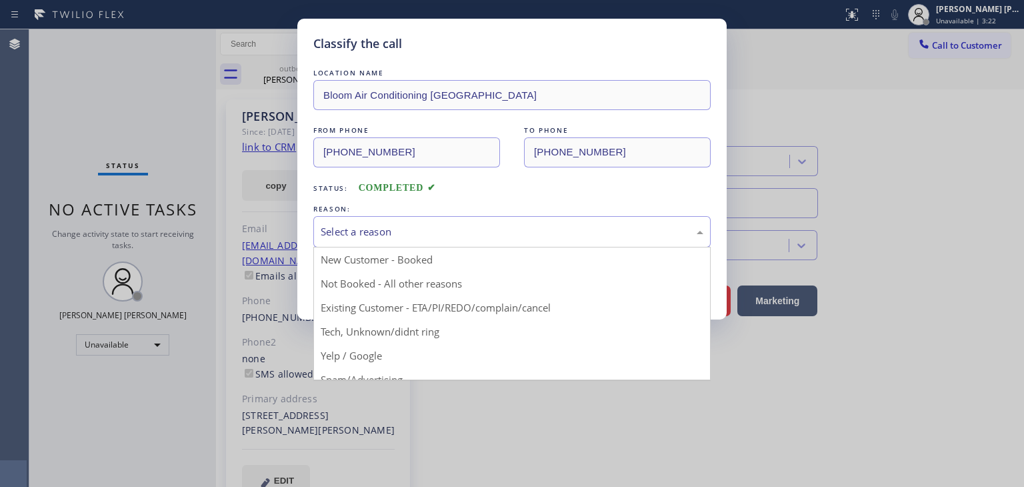
click at [411, 239] on div "Select a reason" at bounding box center [511, 231] width 397 height 31
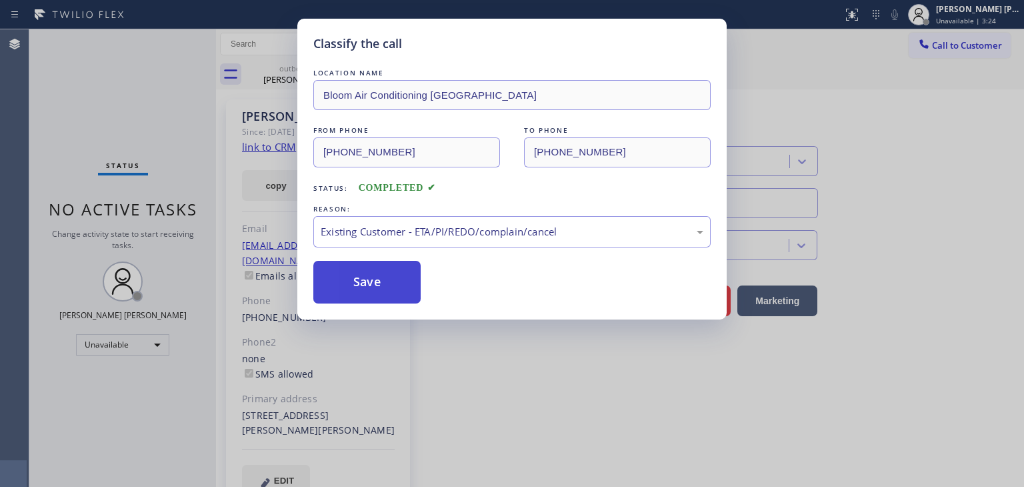
click at [381, 294] on button "Save" at bounding box center [366, 282] width 107 height 43
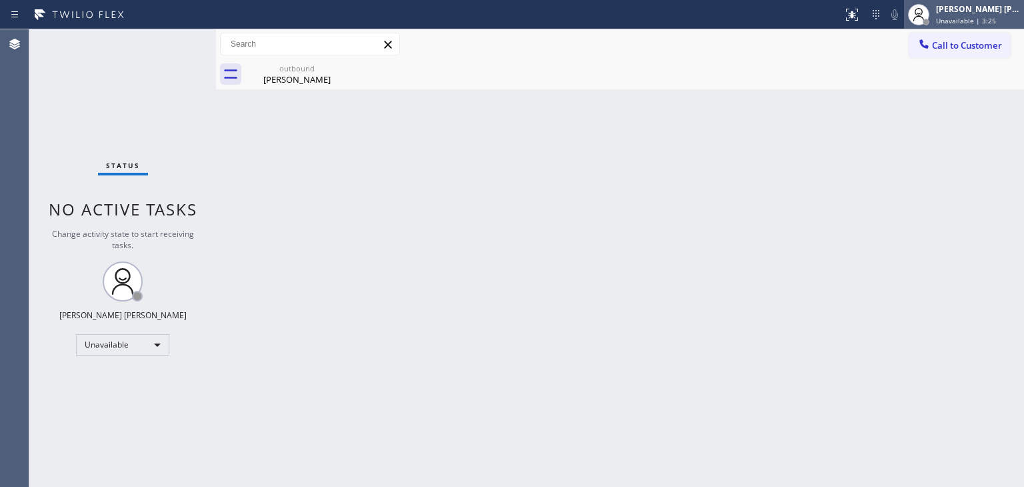
click at [995, 16] on span "Unavailable | 3:25" at bounding box center [966, 20] width 60 height 9
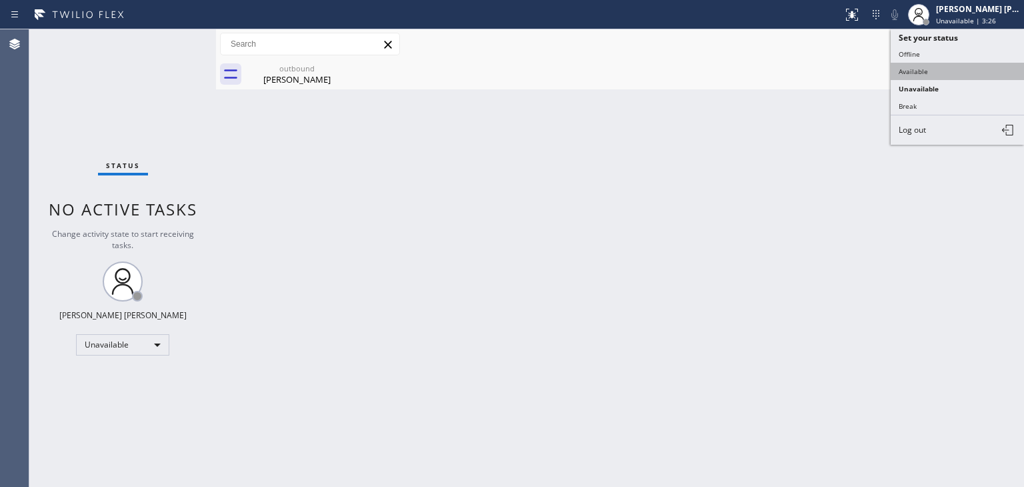
click at [946, 76] on button "Available" at bounding box center [957, 71] width 133 height 17
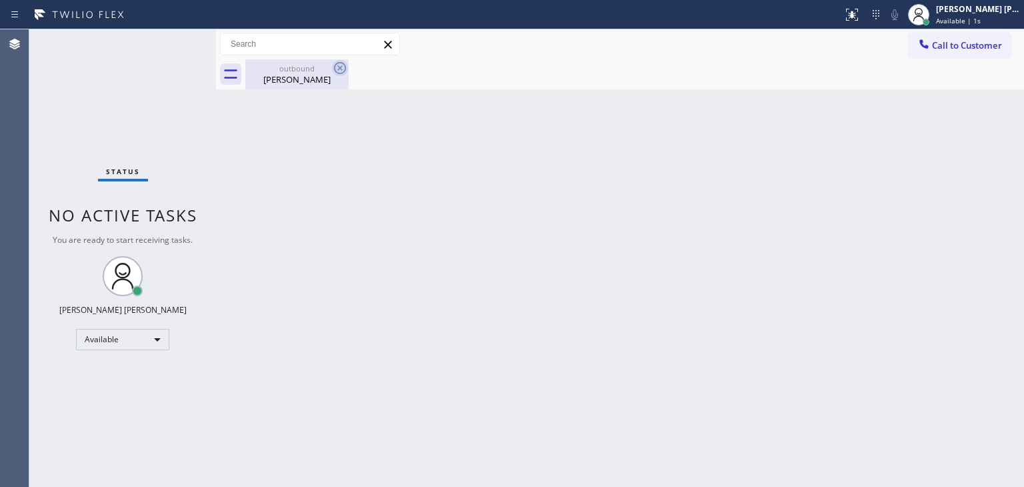
click at [339, 67] on icon at bounding box center [340, 68] width 12 height 12
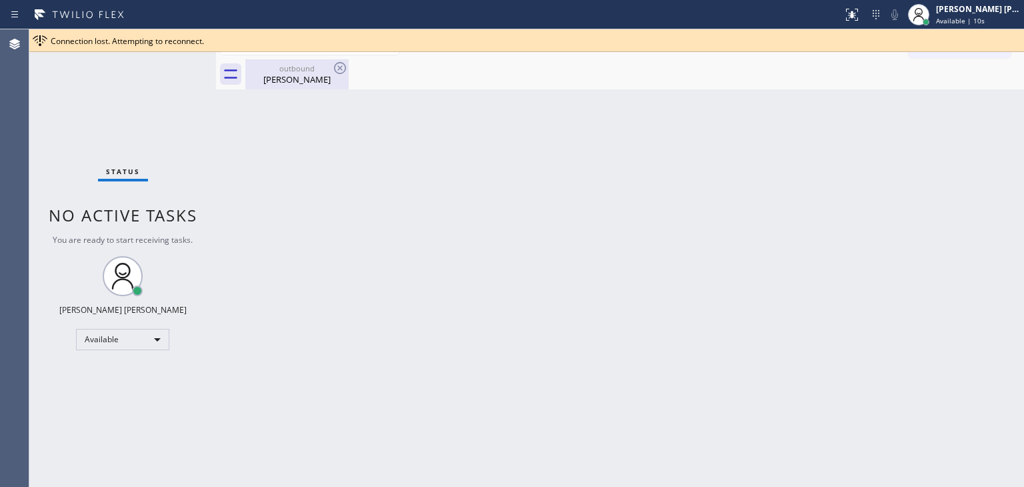
click at [304, 75] on div "[PERSON_NAME]" at bounding box center [297, 79] width 101 height 12
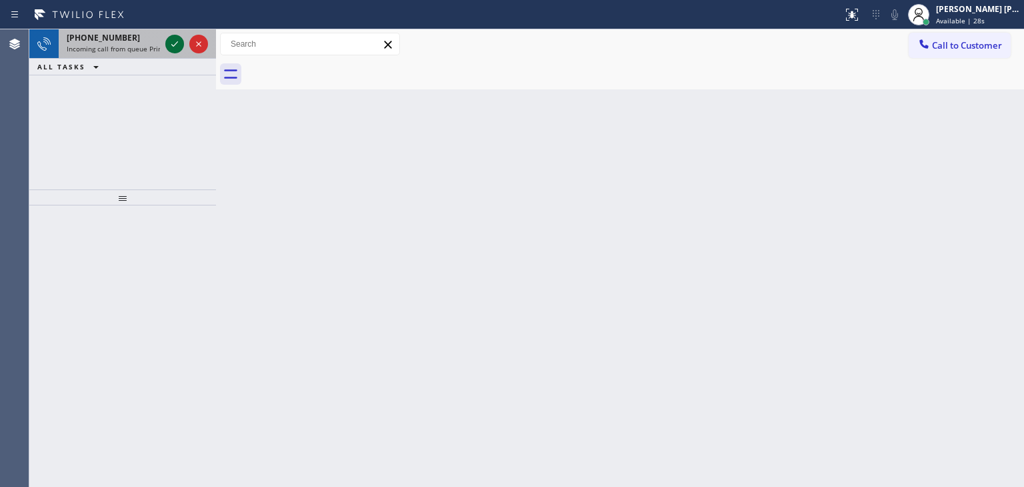
click at [175, 47] on icon at bounding box center [175, 44] width 16 height 16
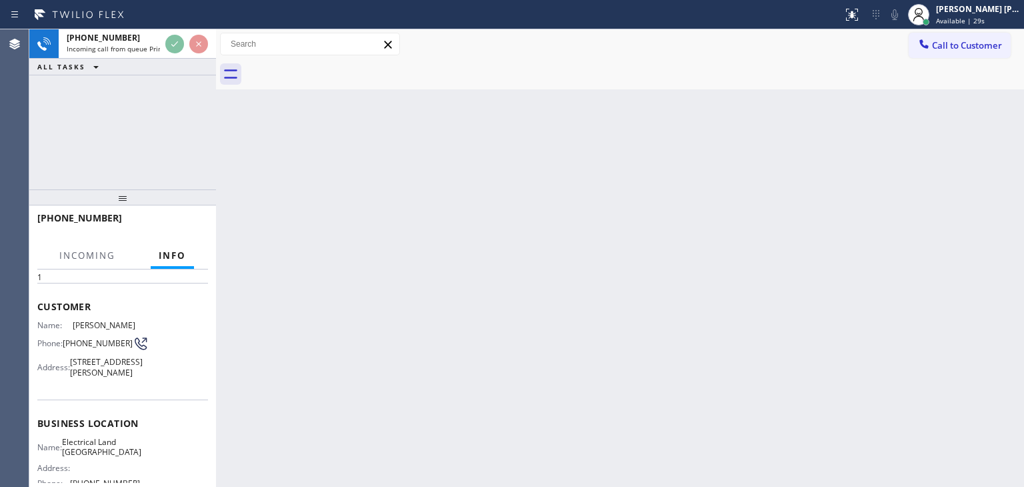
scroll to position [67, 0]
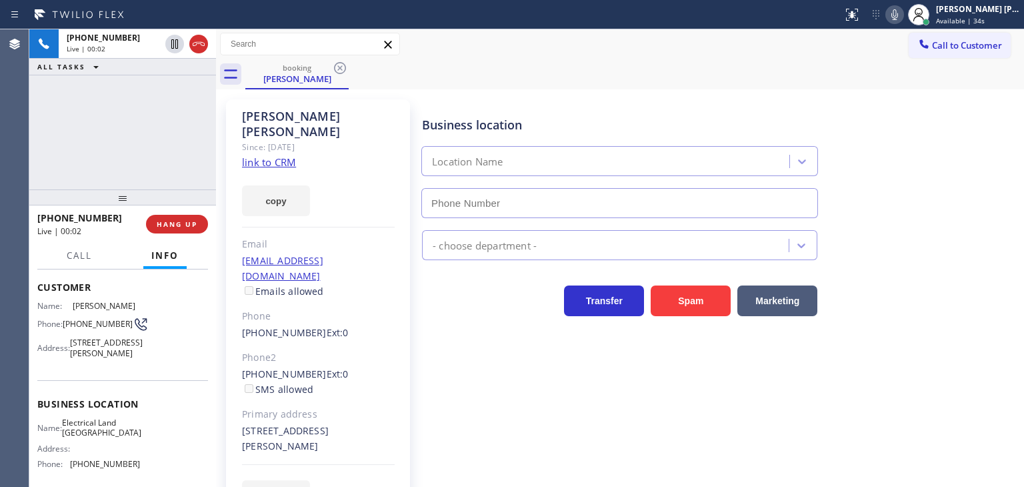
type input "[PHONE_NUMBER]"
click at [147, 128] on div "[PHONE_NUMBER] Live | 00:23 ALL TASKS ALL TASKS ACTIVE TASKS TASKS IN WRAP UP" at bounding box center [122, 109] width 187 height 160
click at [275, 155] on link "link to CRM" at bounding box center [269, 161] width 54 height 13
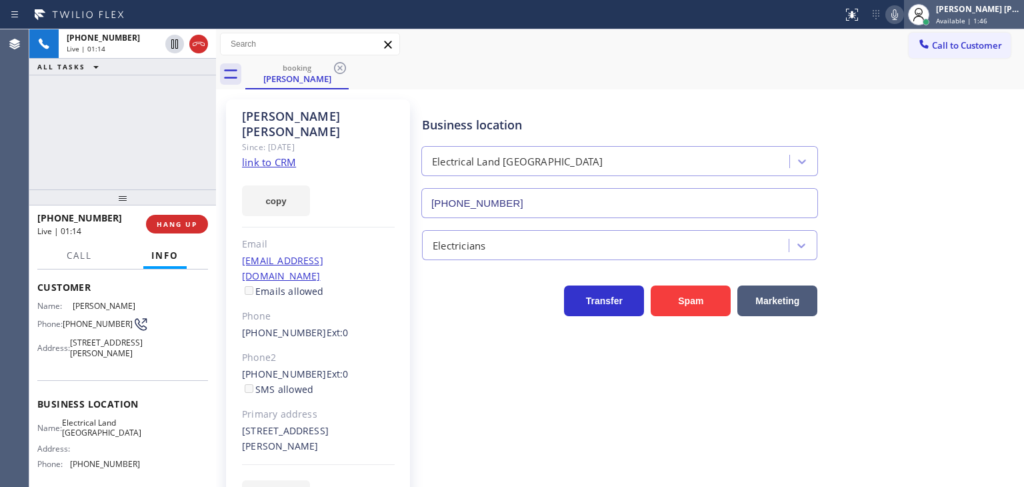
click at [967, 22] on span "Available | 1:46" at bounding box center [961, 20] width 51 height 9
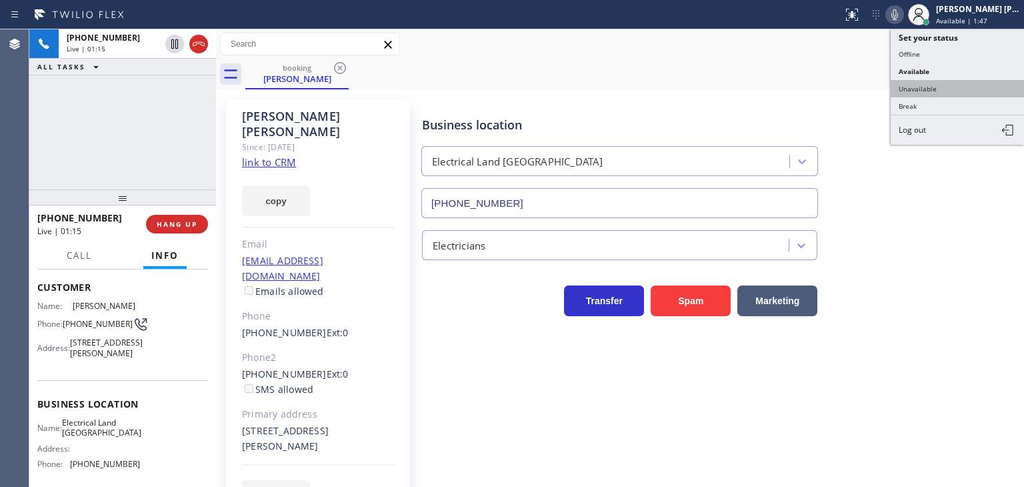
click at [910, 87] on button "Unavailable" at bounding box center [957, 88] width 133 height 17
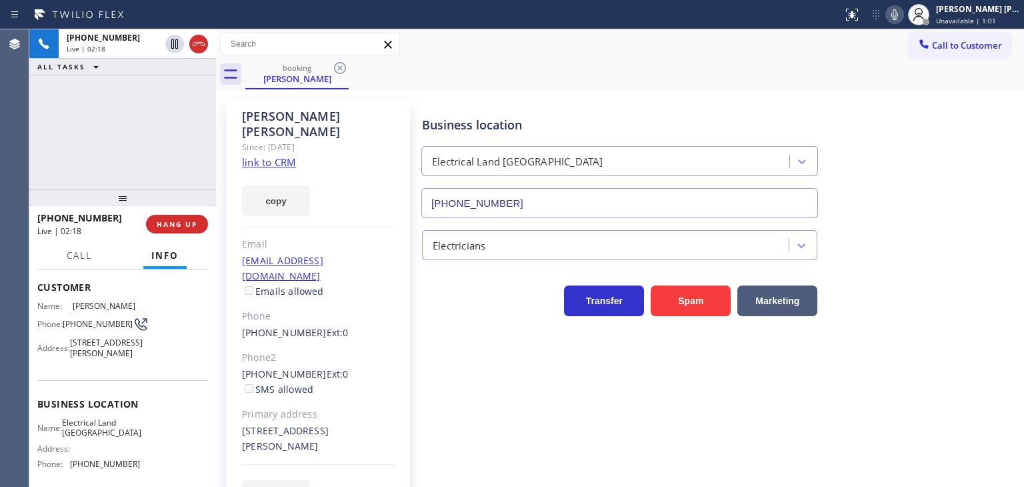
click at [173, 139] on div "[PHONE_NUMBER] Live | 02:18 ALL TASKS ALL TASKS ACTIVE TASKS TASKS IN WRAP UP" at bounding box center [122, 109] width 187 height 160
drag, startPoint x: 374, startPoint y: 243, endPoint x: 233, endPoint y: 244, distance: 140.6
click at [233, 244] on div "[PERSON_NAME] Since: [DATE] link to CRM copy Email [EMAIL_ADDRESS][DOMAIN_NAME]…" at bounding box center [318, 312] width 184 height 427
copy link "[EMAIL_ADDRESS][DOMAIN_NAME]"
click at [992, 187] on div "Business location Electrical Land [GEOGRAPHIC_DATA] [PHONE_NUMBER]" at bounding box center [719, 157] width 601 height 121
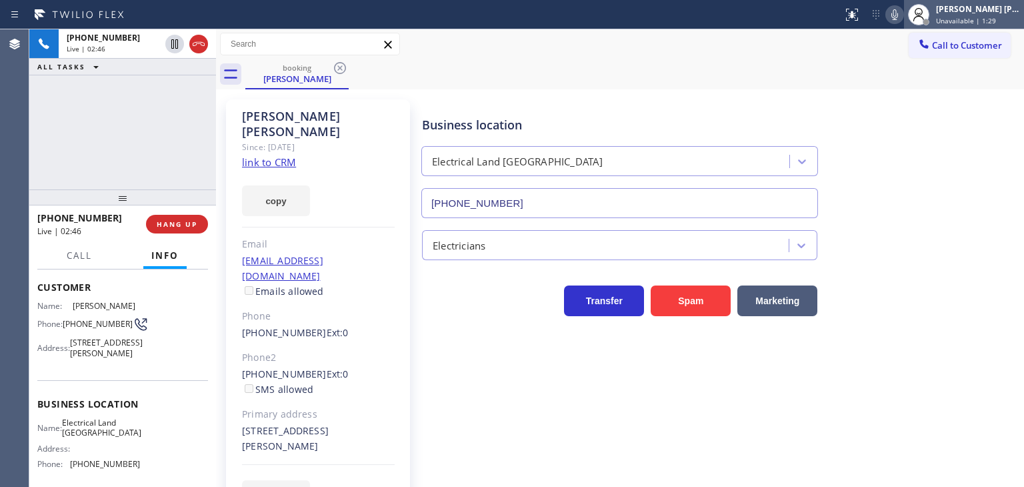
click at [996, 21] on span "Unavailable | 1:29" at bounding box center [966, 20] width 60 height 9
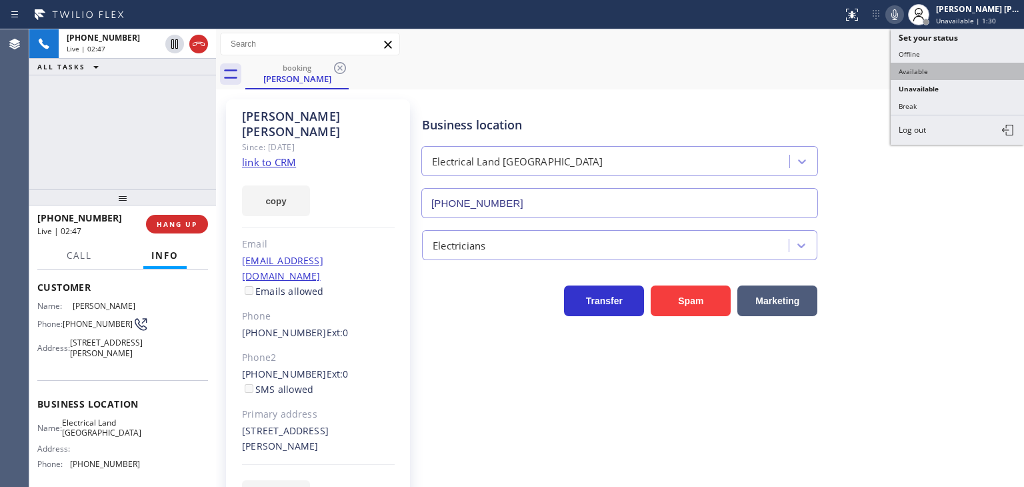
click at [957, 75] on button "Available" at bounding box center [957, 71] width 133 height 17
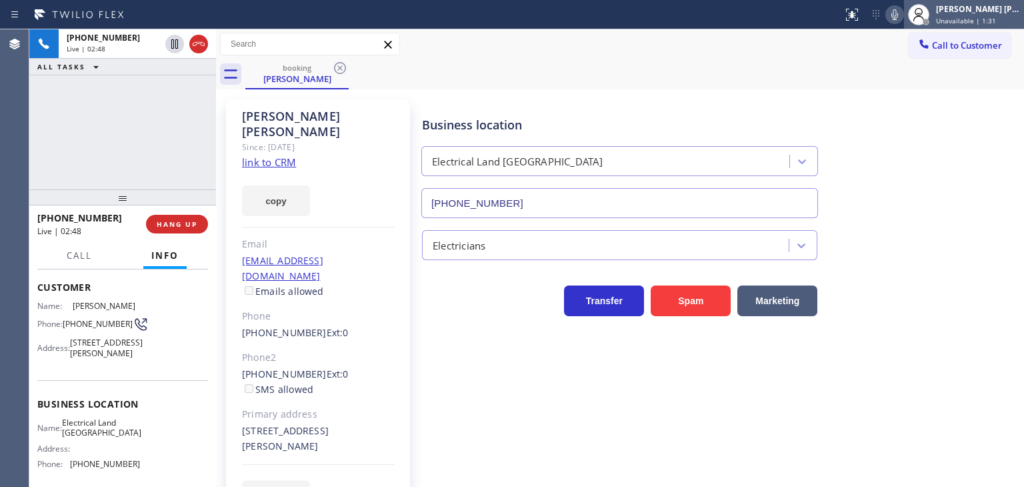
click at [987, 11] on div "[PERSON_NAME] [PERSON_NAME]" at bounding box center [978, 8] width 84 height 11
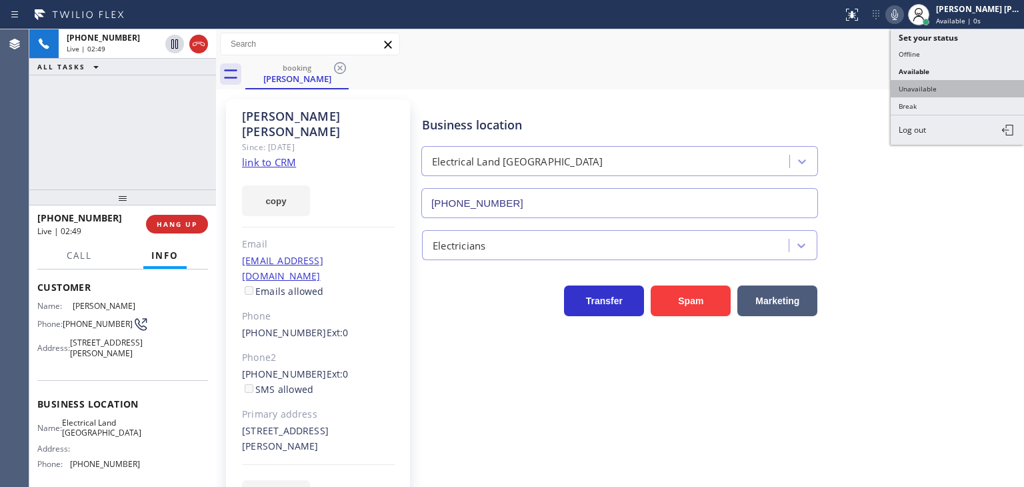
click at [957, 82] on button "Unavailable" at bounding box center [957, 88] width 133 height 17
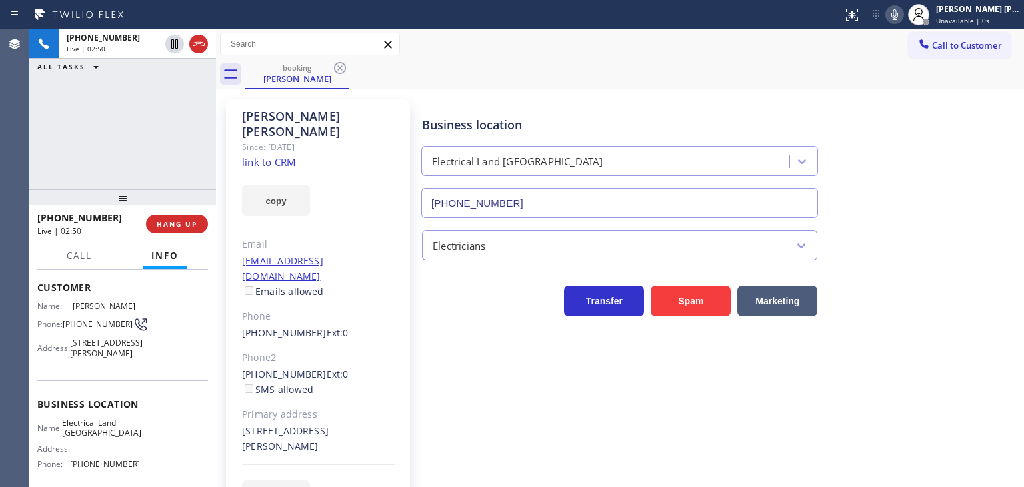
click at [898, 14] on icon at bounding box center [894, 14] width 7 height 11
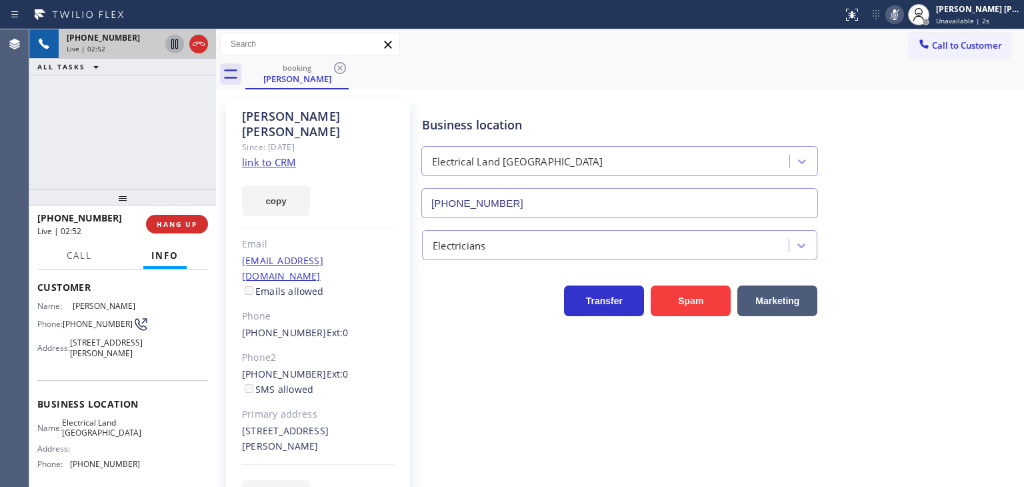
click at [173, 39] on icon at bounding box center [174, 43] width 7 height 9
click at [979, 13] on div "[PERSON_NAME] [PERSON_NAME]" at bounding box center [978, 8] width 84 height 11
click at [991, 11] on div "[PERSON_NAME] [PERSON_NAME]" at bounding box center [978, 8] width 84 height 11
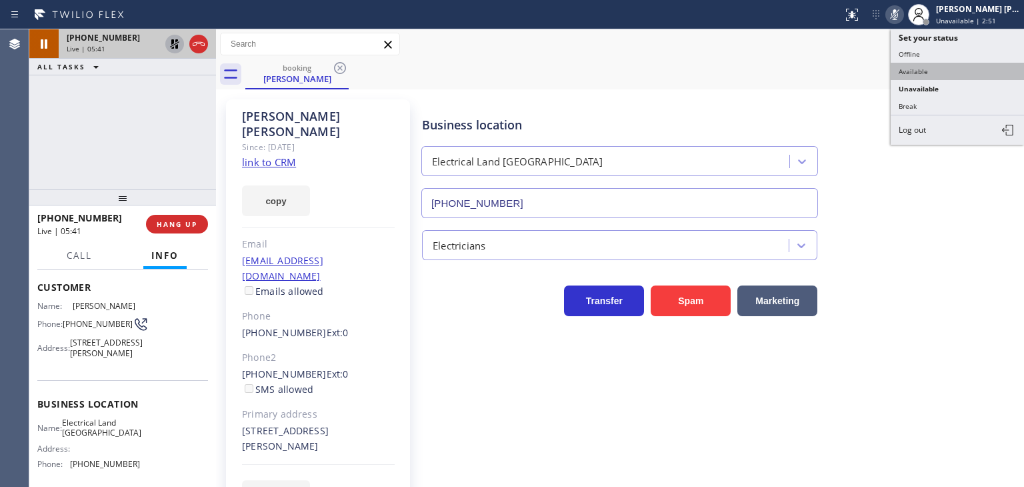
click at [947, 65] on button "Available" at bounding box center [957, 71] width 133 height 17
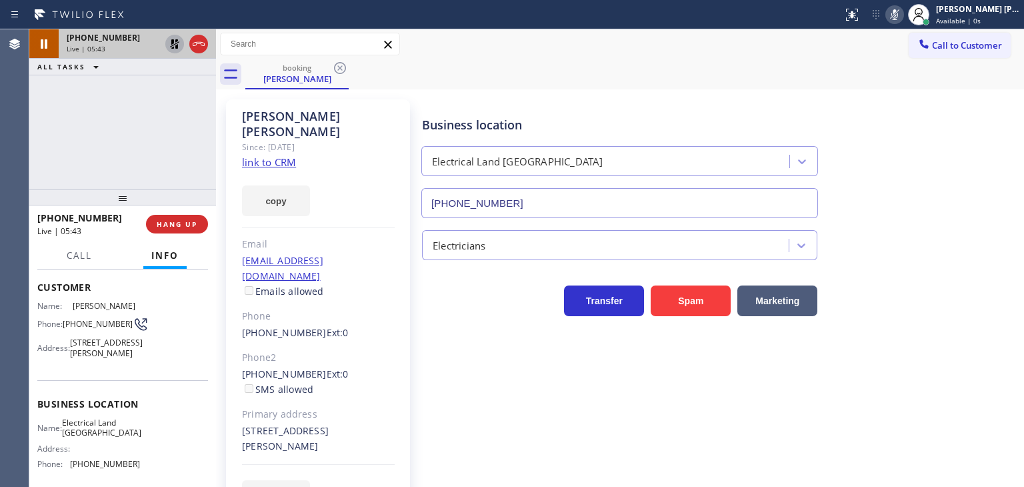
click at [173, 37] on icon at bounding box center [175, 44] width 16 height 16
click at [903, 13] on icon at bounding box center [895, 15] width 16 height 16
click at [860, 9] on div at bounding box center [857, 9] width 5 height 5
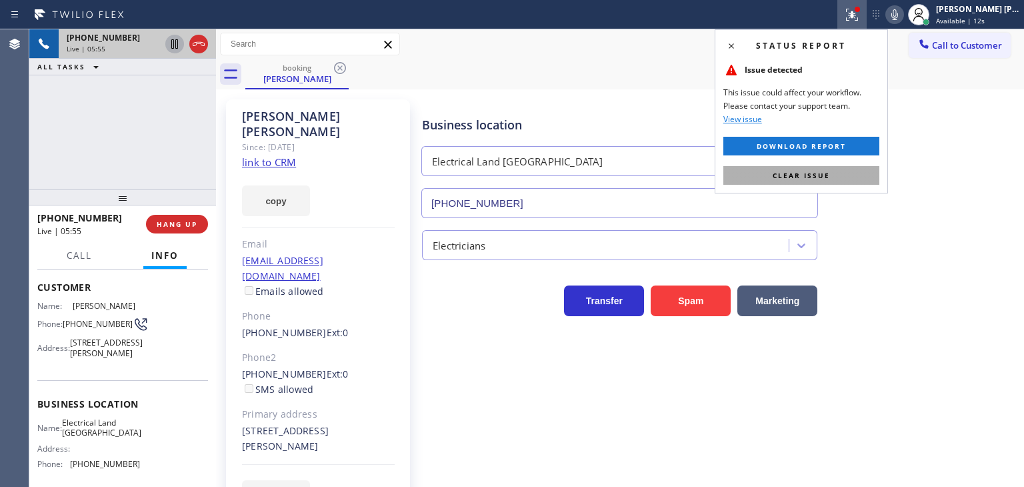
click at [805, 171] on span "Clear issue" at bounding box center [801, 175] width 57 height 9
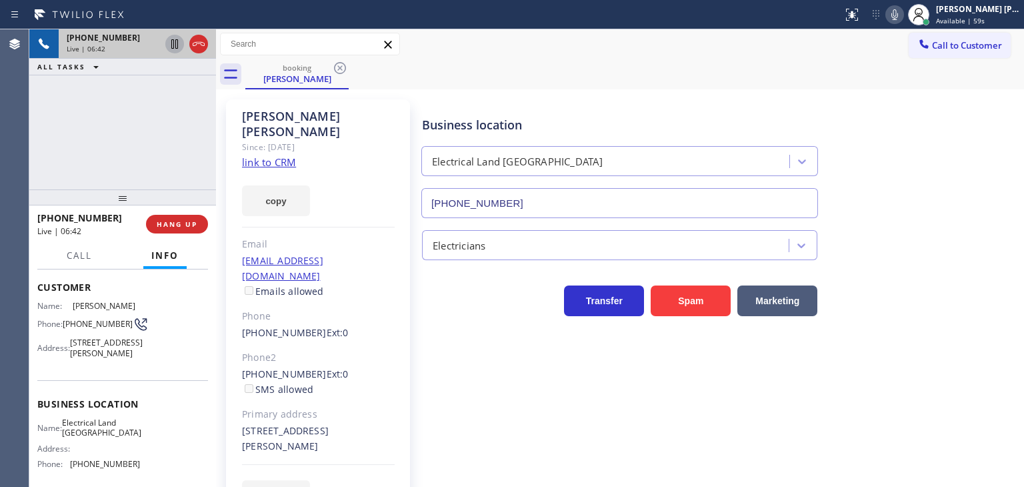
click at [981, 151] on div "Business location Electrical Land [GEOGRAPHIC_DATA] [PHONE_NUMBER]" at bounding box center [719, 157] width 601 height 121
click at [903, 16] on icon at bounding box center [895, 15] width 16 height 16
click at [998, 9] on div "[PERSON_NAME] [PERSON_NAME]" at bounding box center [978, 8] width 84 height 11
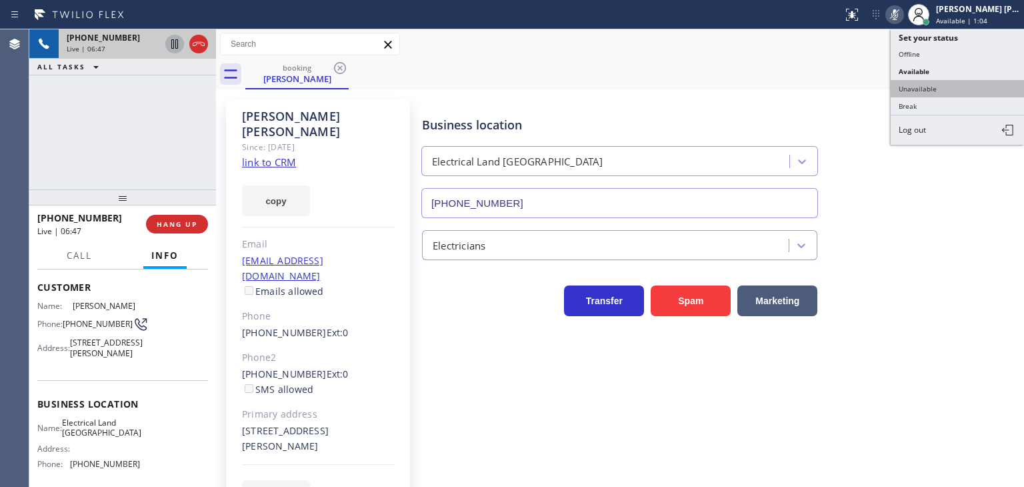
click at [957, 90] on button "Unavailable" at bounding box center [957, 88] width 133 height 17
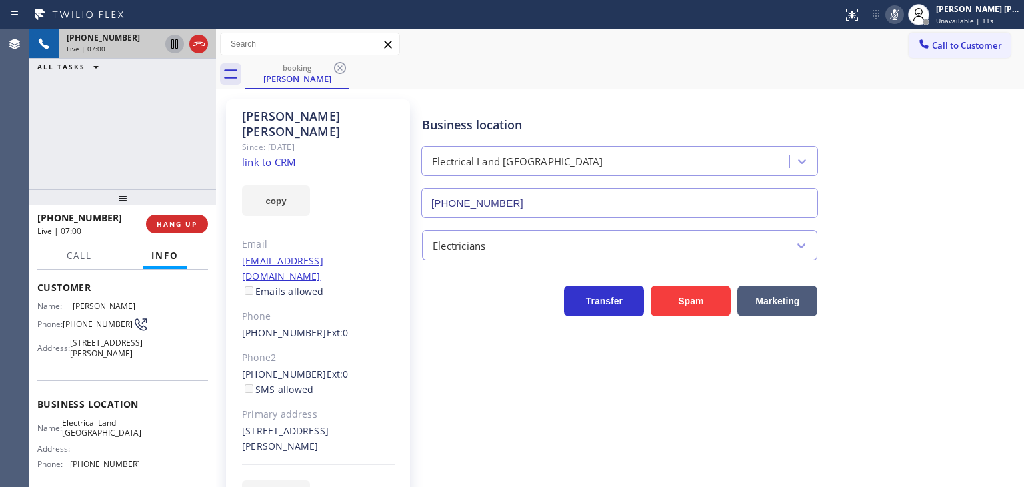
click at [176, 50] on icon at bounding box center [175, 44] width 16 height 16
click at [903, 21] on icon at bounding box center [895, 15] width 16 height 16
click at [173, 43] on icon at bounding box center [174, 43] width 9 height 9
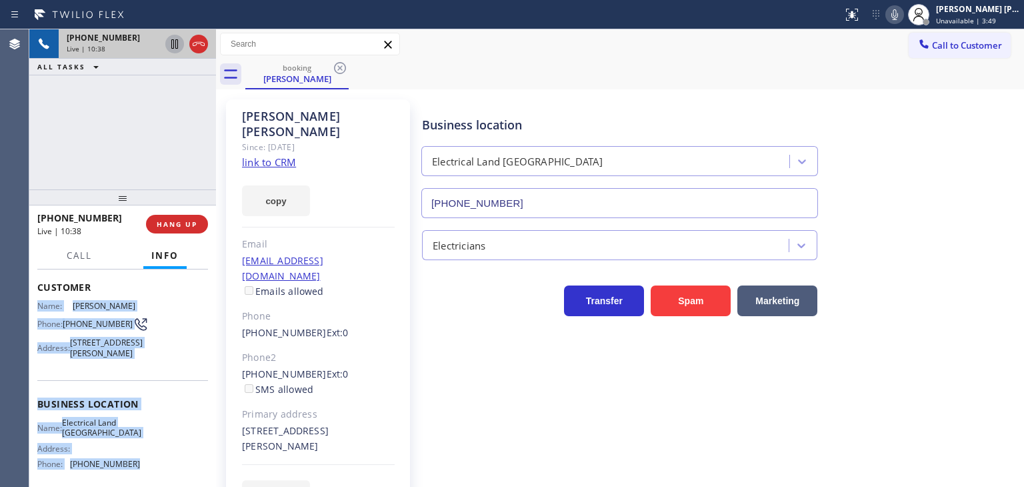
drag, startPoint x: 141, startPoint y: 422, endPoint x: 31, endPoint y: 305, distance: 160.8
click at [31, 305] on div "Context Queue: Primary EL Priority: 1 Customer Name: [PERSON_NAME] Phone: [PHON…" at bounding box center [122, 377] width 187 height 217
copy div "Name: [PERSON_NAME] Phone: [PHONE_NUMBER] Address: [STREET_ADDRESS][PERSON_NAME…"
click at [992, 19] on span "Unavailable | 4:20" at bounding box center [966, 20] width 60 height 9
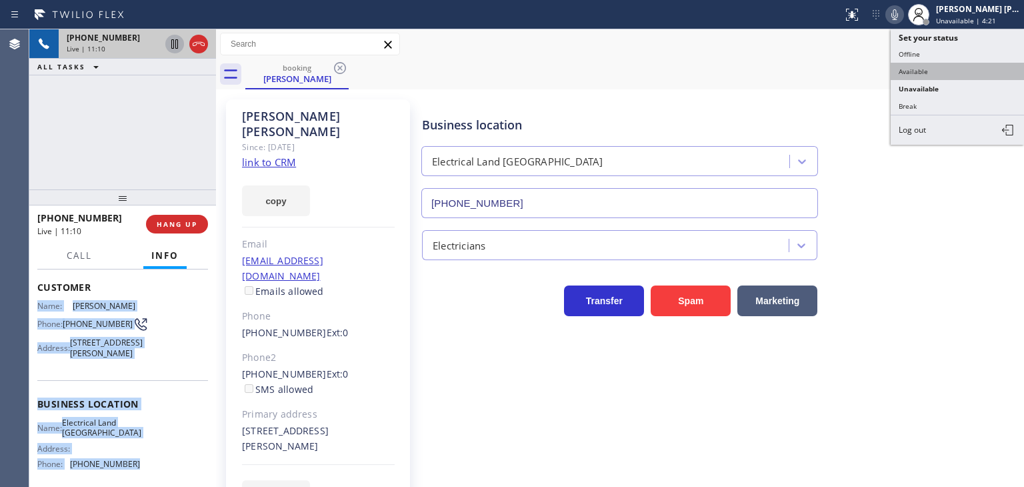
click at [931, 73] on button "Available" at bounding box center [957, 71] width 133 height 17
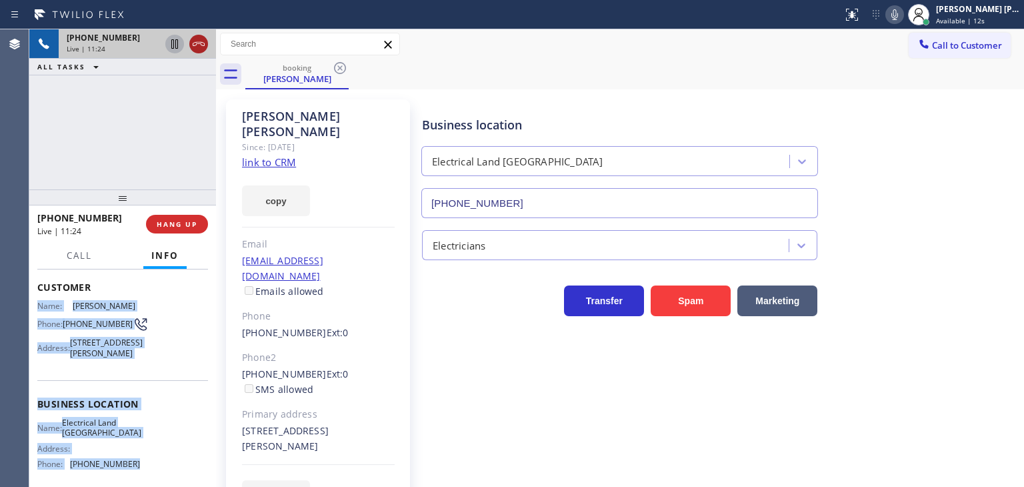
click at [200, 45] on icon at bounding box center [199, 44] width 16 height 16
click at [162, 227] on span "HANG UP" at bounding box center [177, 223] width 41 height 9
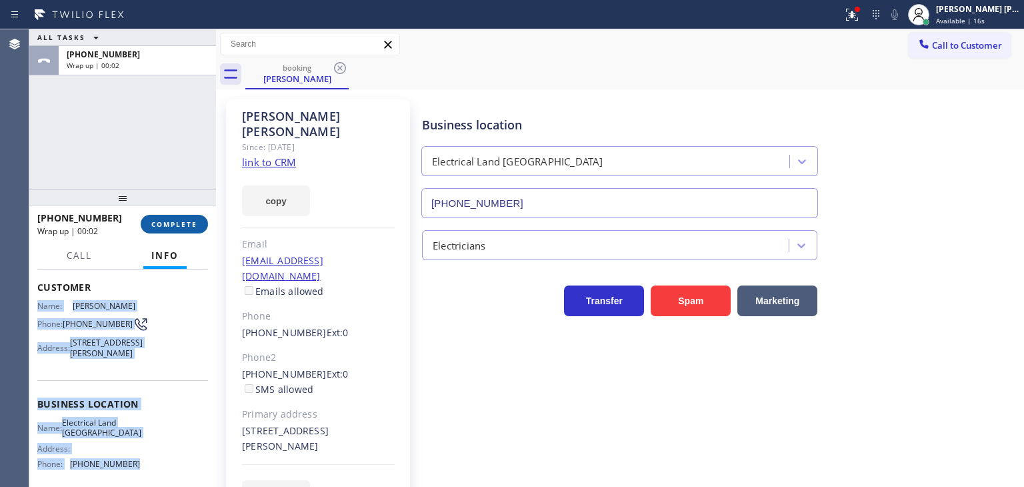
click at [180, 225] on span "COMPLETE" at bounding box center [174, 223] width 46 height 9
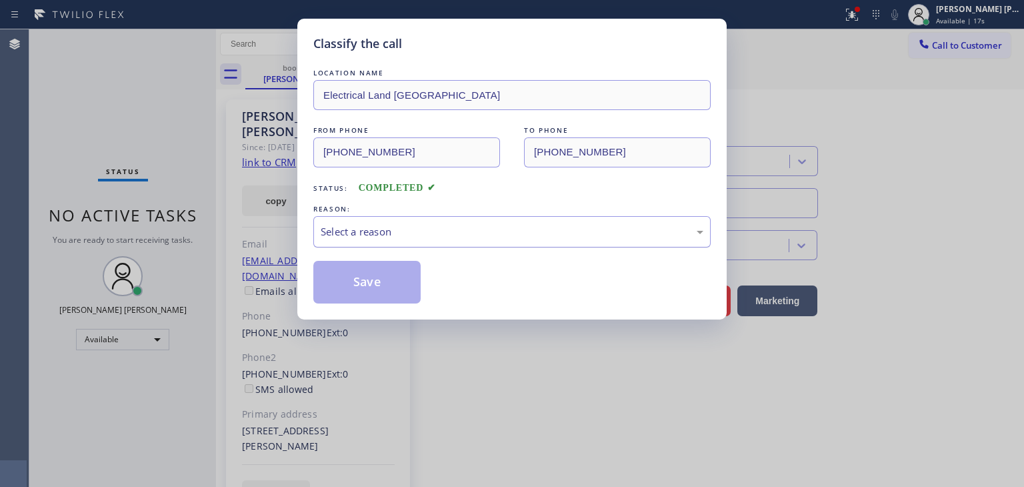
click at [391, 229] on div "Select a reason" at bounding box center [512, 231] width 383 height 15
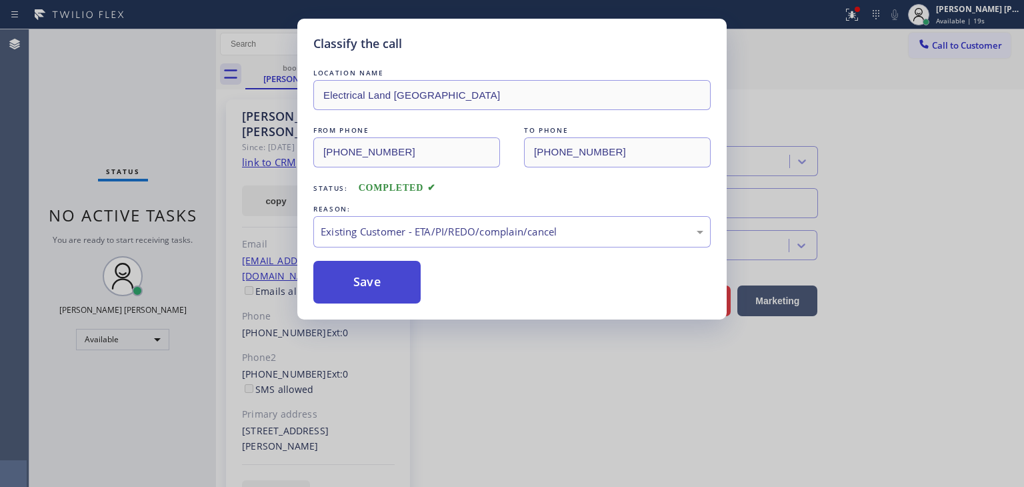
click at [362, 297] on button "Save" at bounding box center [366, 282] width 107 height 43
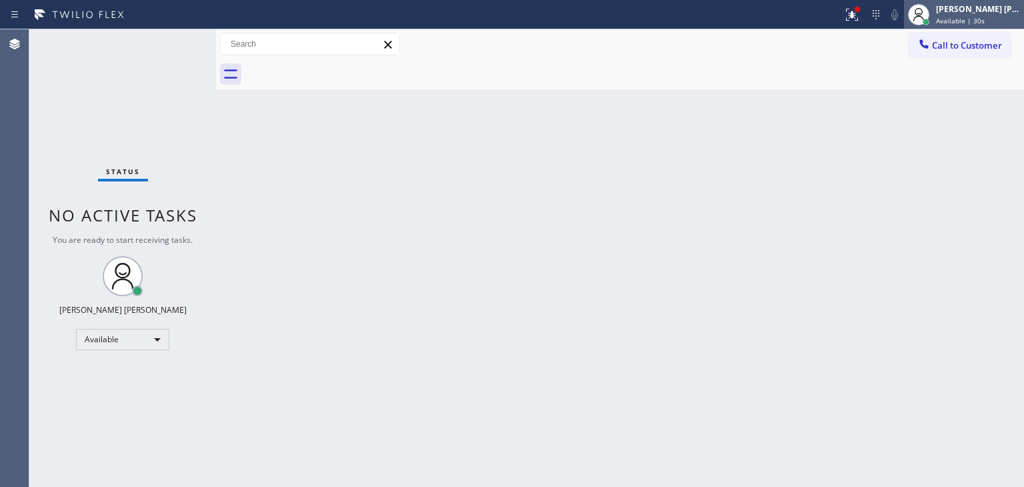
click at [983, 14] on div "[PERSON_NAME] [PERSON_NAME]" at bounding box center [978, 8] width 84 height 11
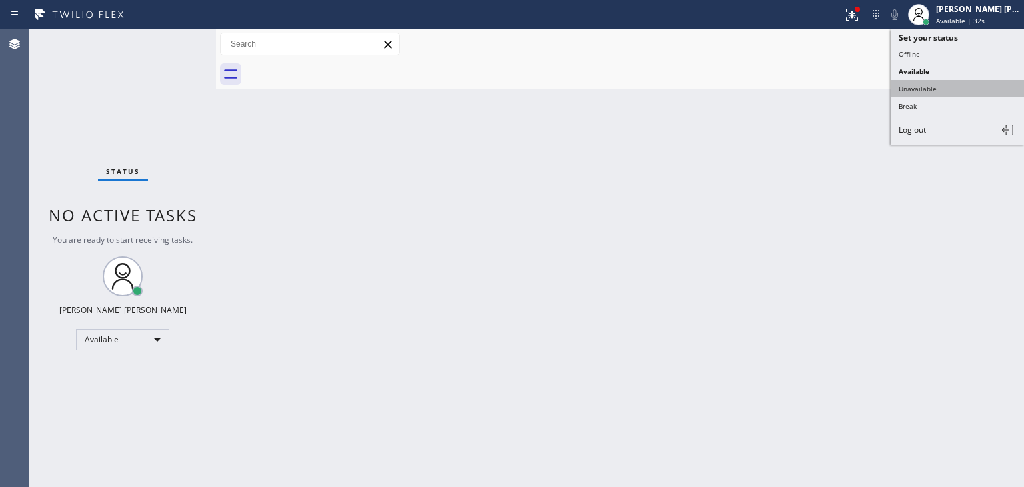
click at [929, 89] on button "Unavailable" at bounding box center [957, 88] width 133 height 17
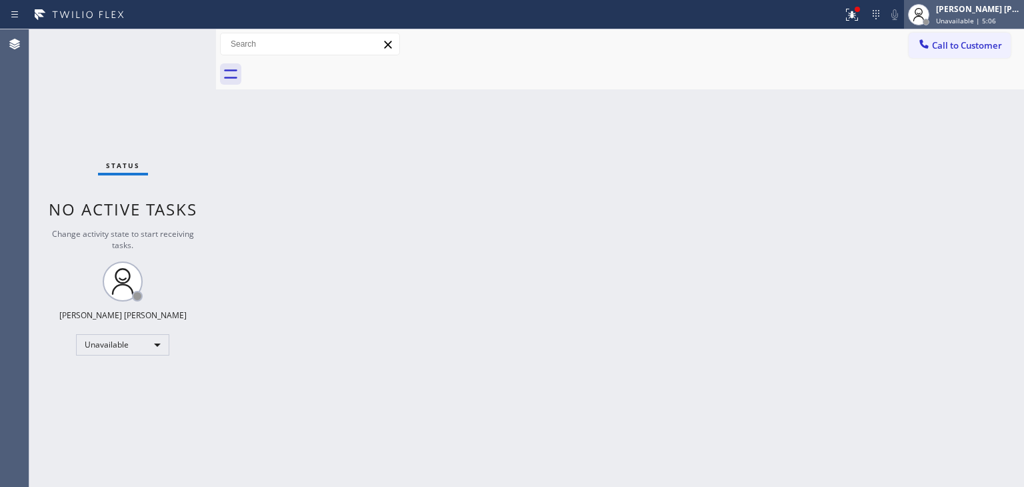
click at [993, 13] on div "[PERSON_NAME] [PERSON_NAME]" at bounding box center [978, 8] width 84 height 11
click at [1007, 127] on div "Back to Dashboard Change Sender ID Customers Technicians Select a contact Outbo…" at bounding box center [620, 257] width 808 height 457
click at [990, 16] on span "Unavailable | 18:16" at bounding box center [968, 20] width 64 height 9
click at [998, 21] on span "Unavailable | 47:13" at bounding box center [968, 20] width 64 height 9
click at [981, 133] on div "Back to Dashboard Change Sender ID Customers Technicians Select a contact Outbo…" at bounding box center [620, 257] width 808 height 457
